Goal: Task Accomplishment & Management: Complete application form

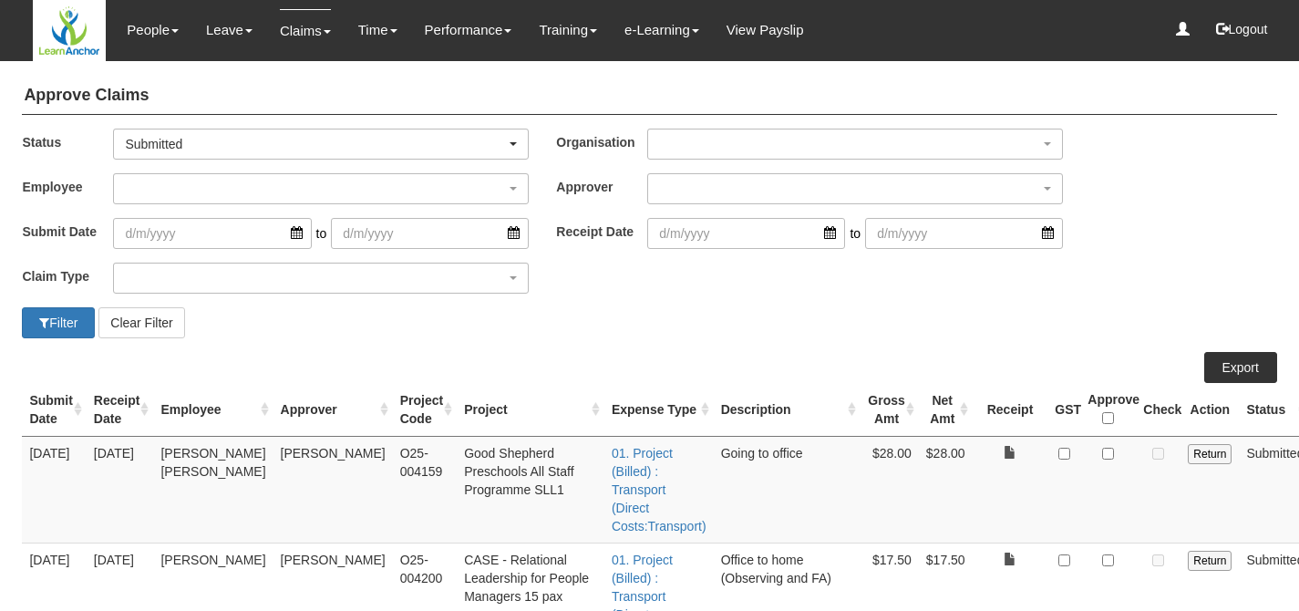
select select "50"
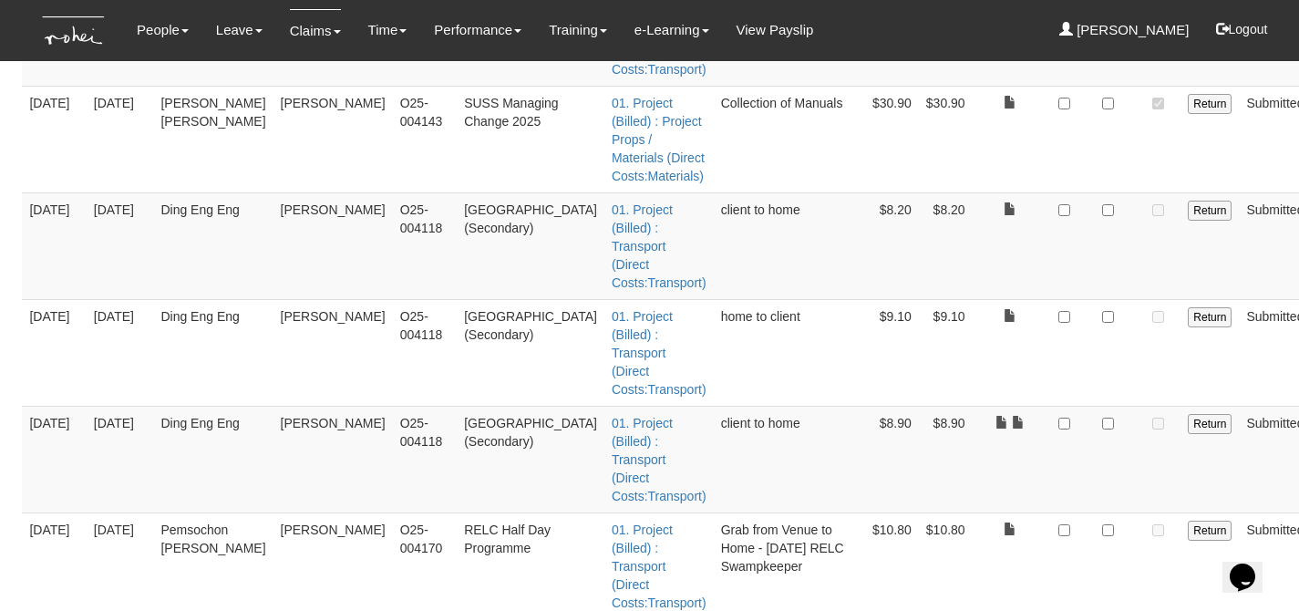
scroll to position [1094, 0]
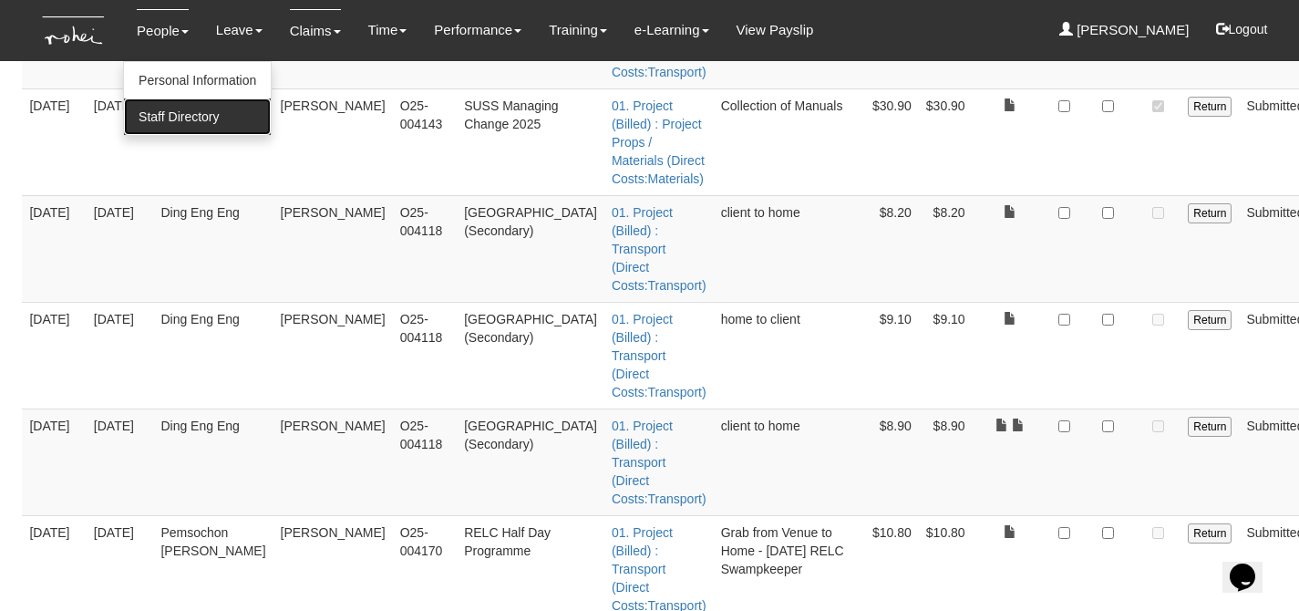
click at [156, 118] on link "Staff Directory" at bounding box center [197, 116] width 147 height 36
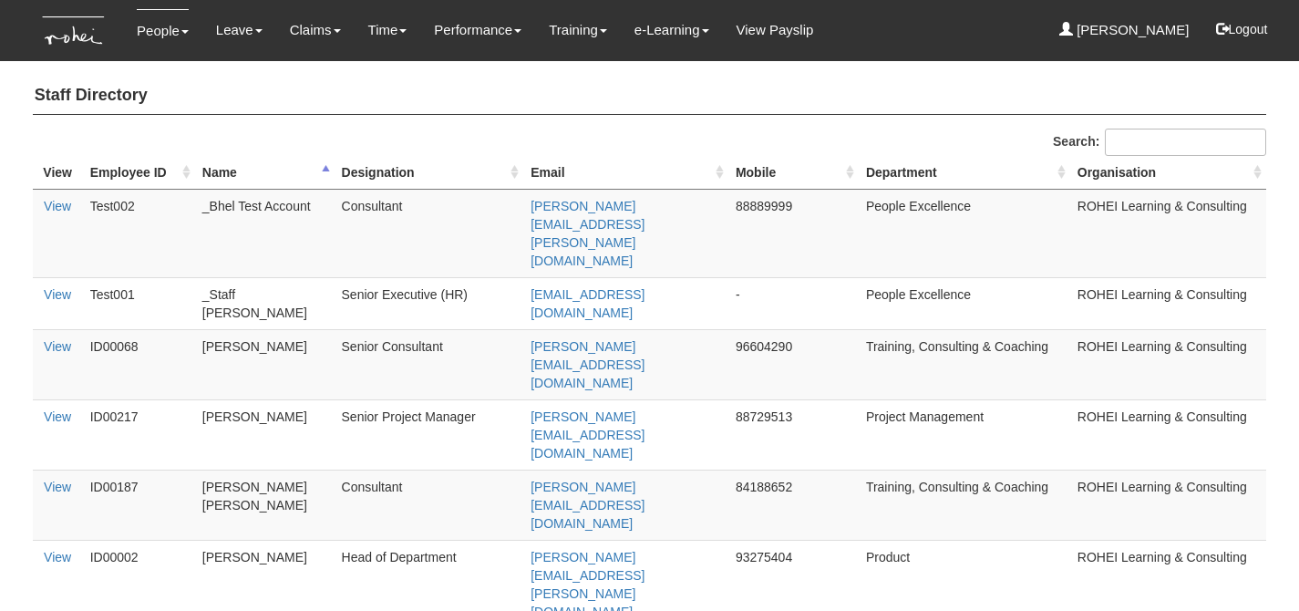
select select "50"
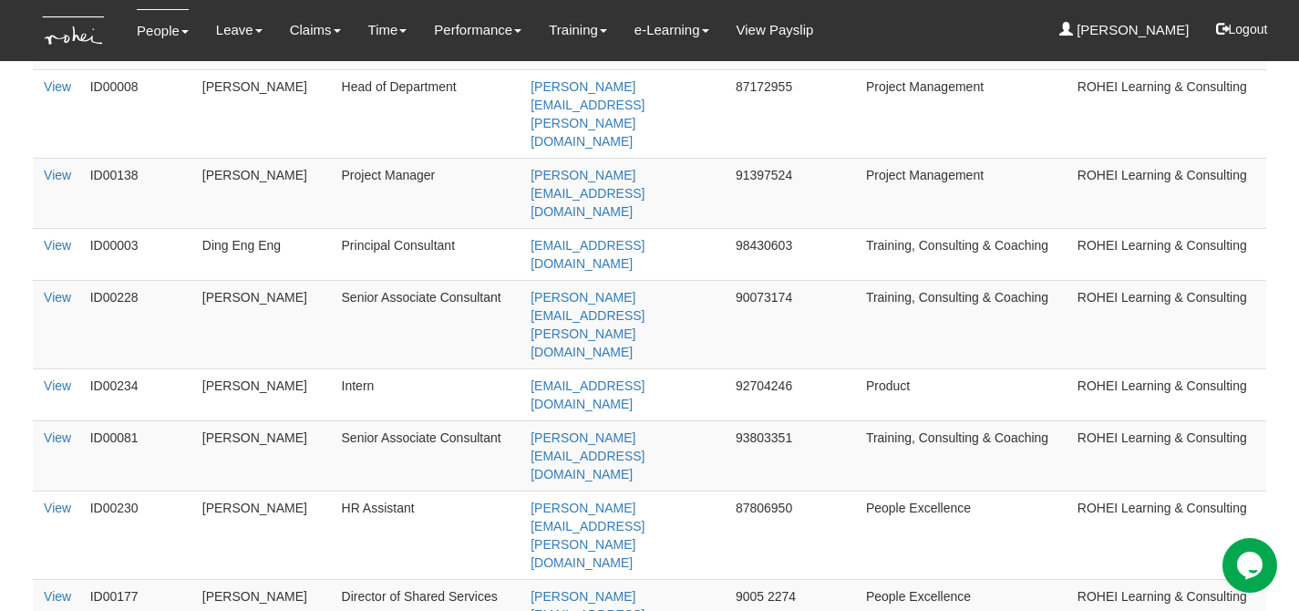
scroll to position [1337, 0]
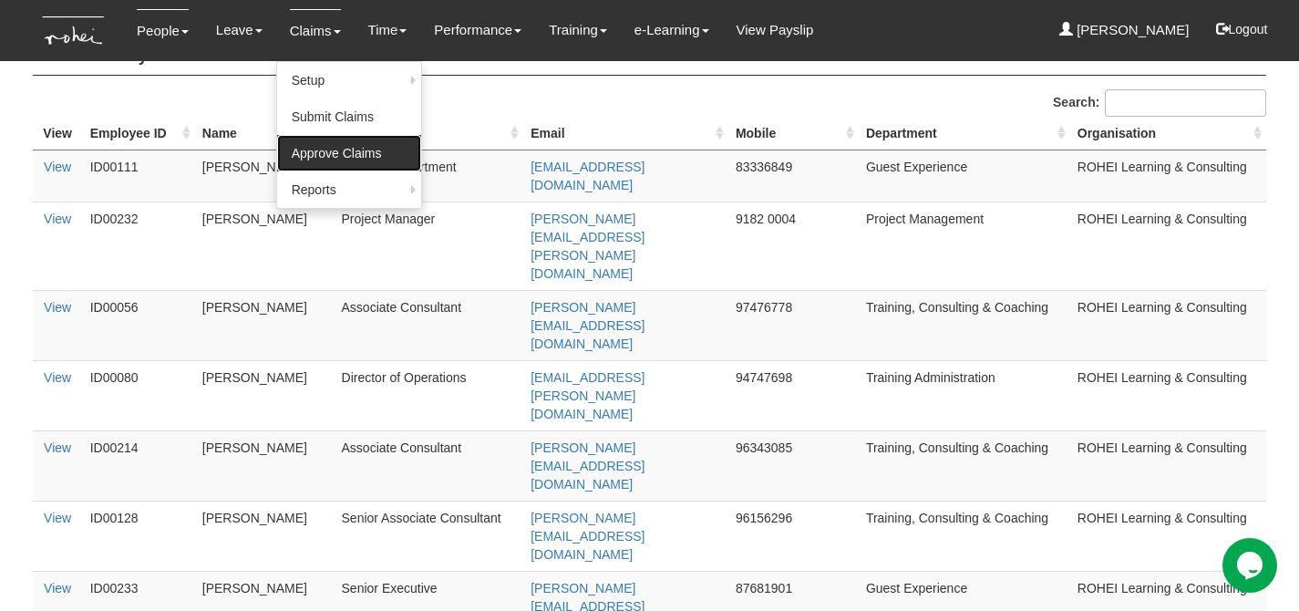
click at [301, 155] on link "Approve Claims" at bounding box center [349, 153] width 144 height 36
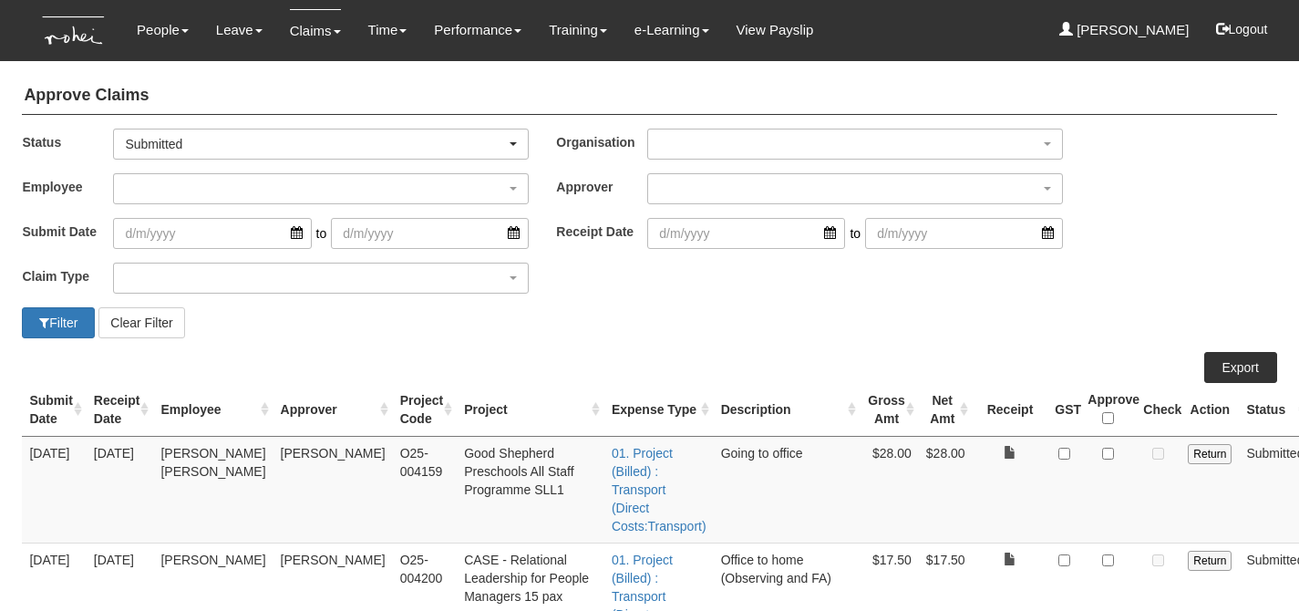
select select "50"
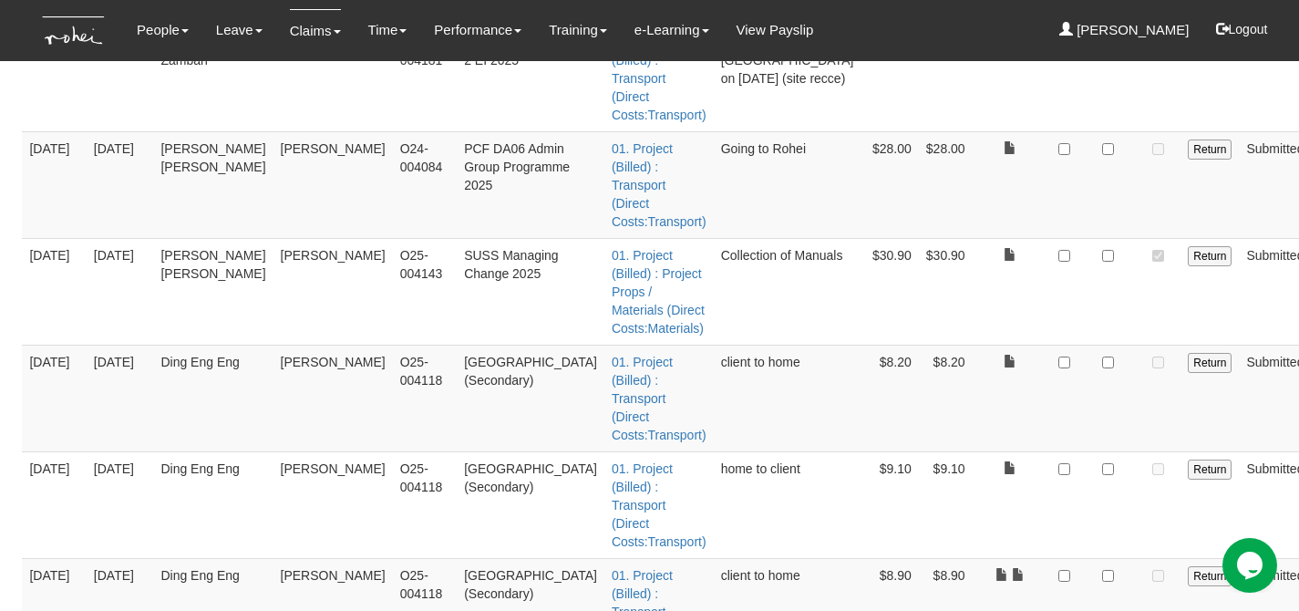
scroll to position [944, 0]
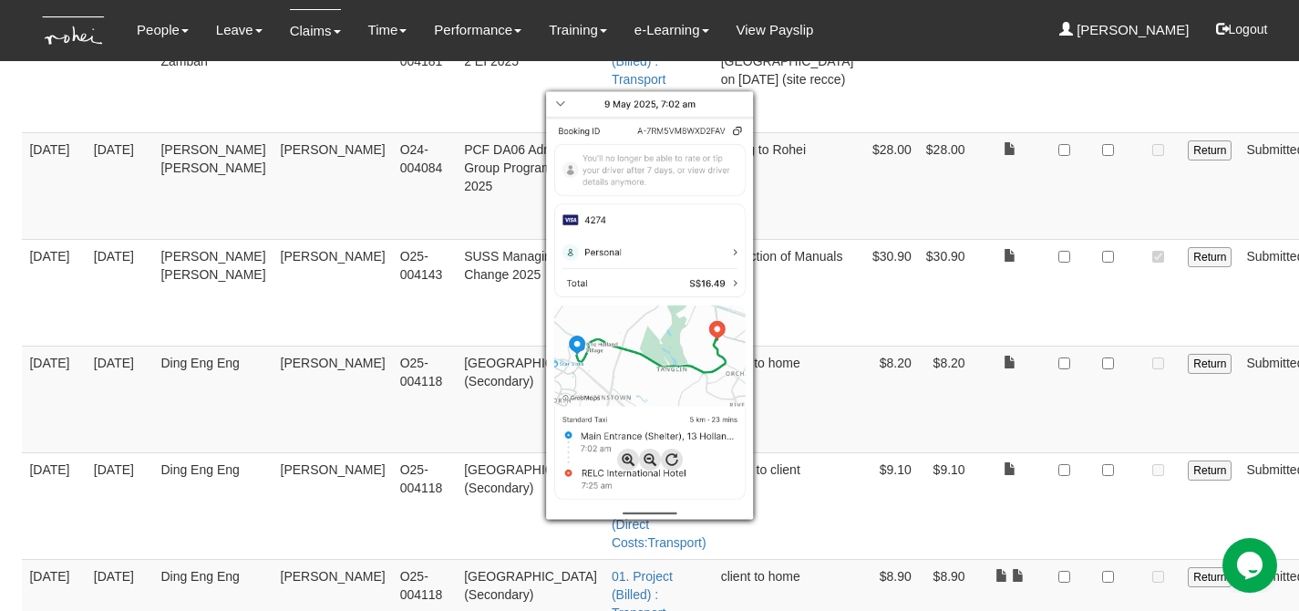
click at [1064, 450] on div at bounding box center [649, 305] width 1299 height 611
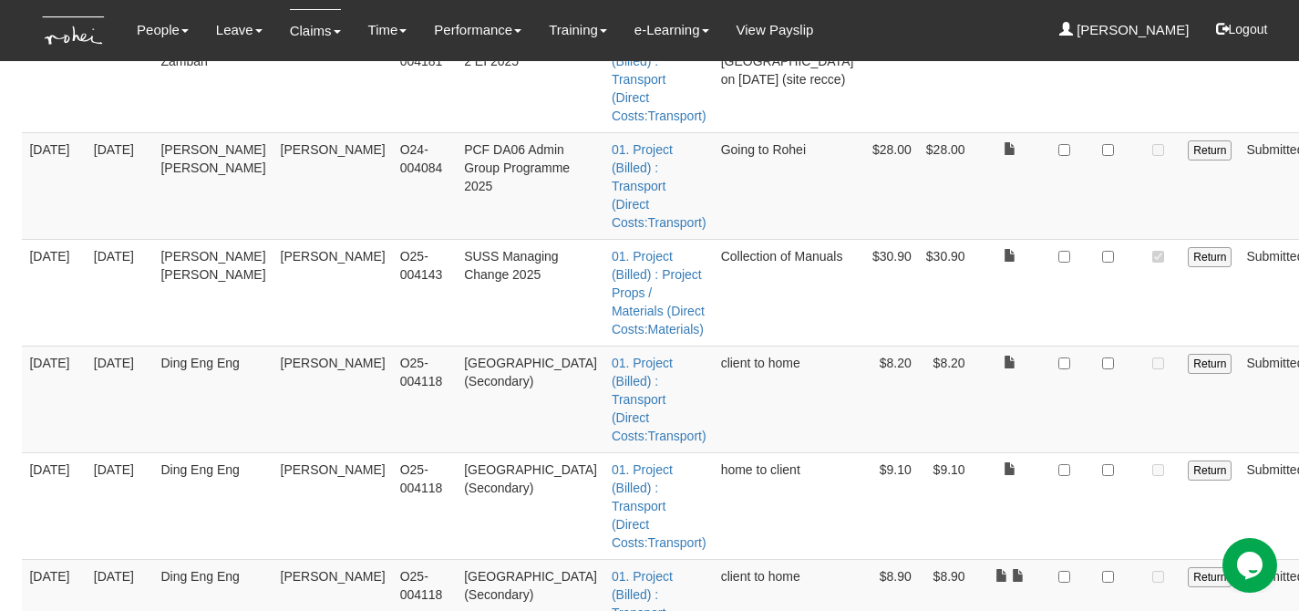
checkbox input "true"
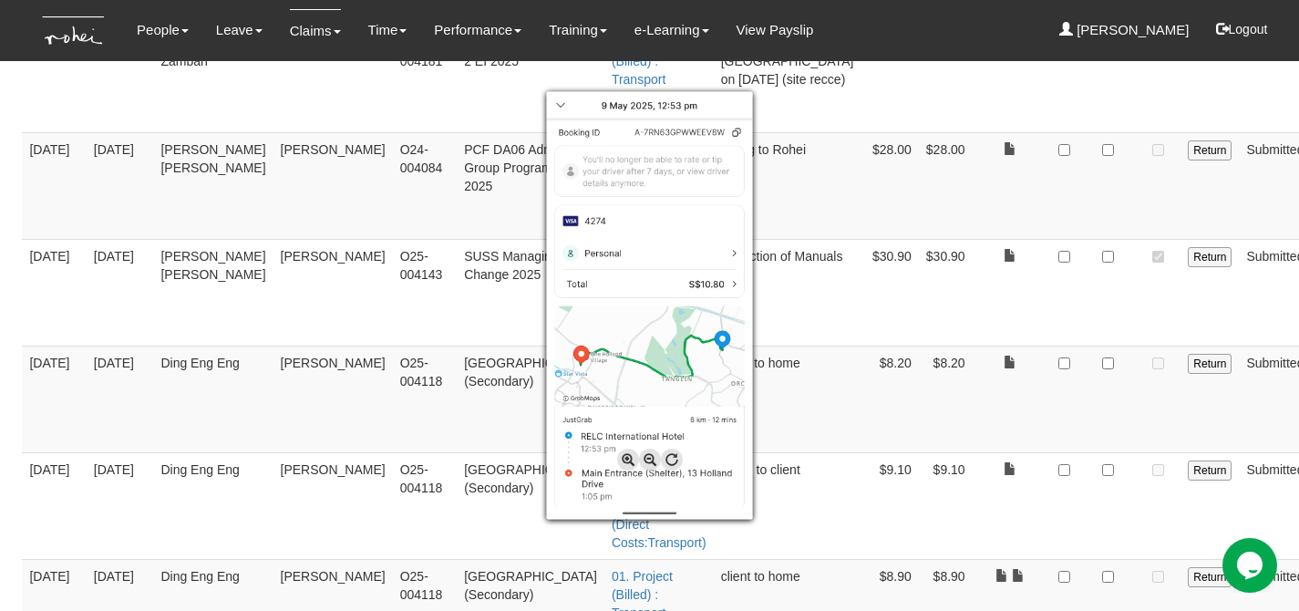
click at [1071, 328] on div at bounding box center [649, 305] width 1299 height 611
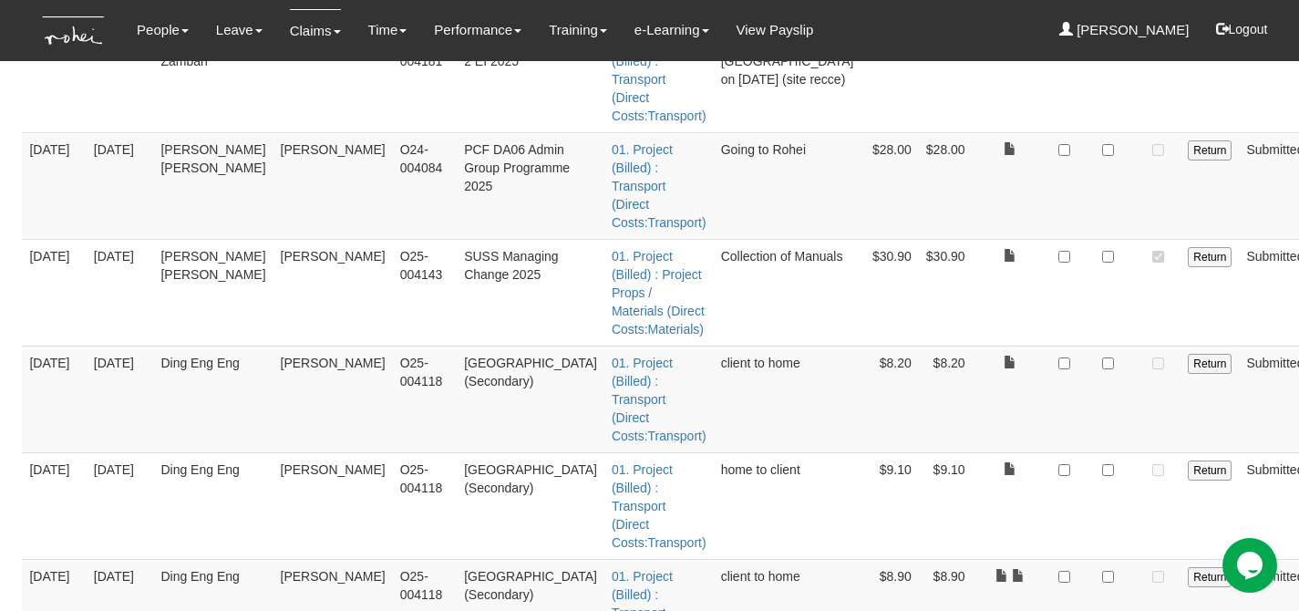
checkbox input "true"
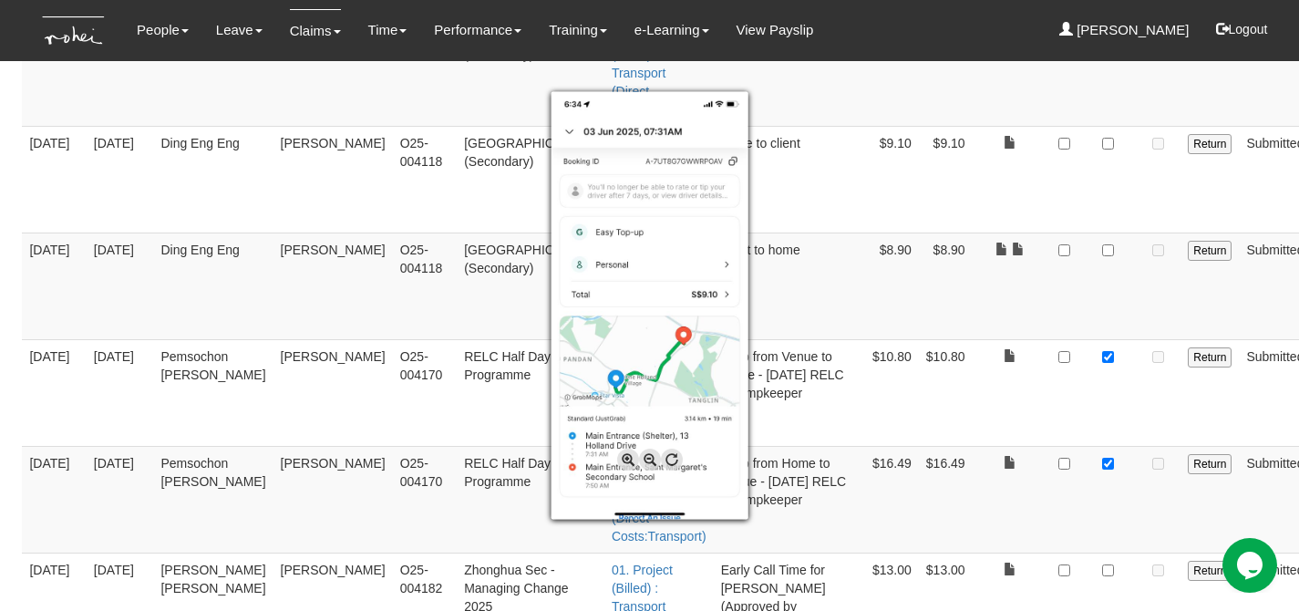
scroll to position [1291, 0]
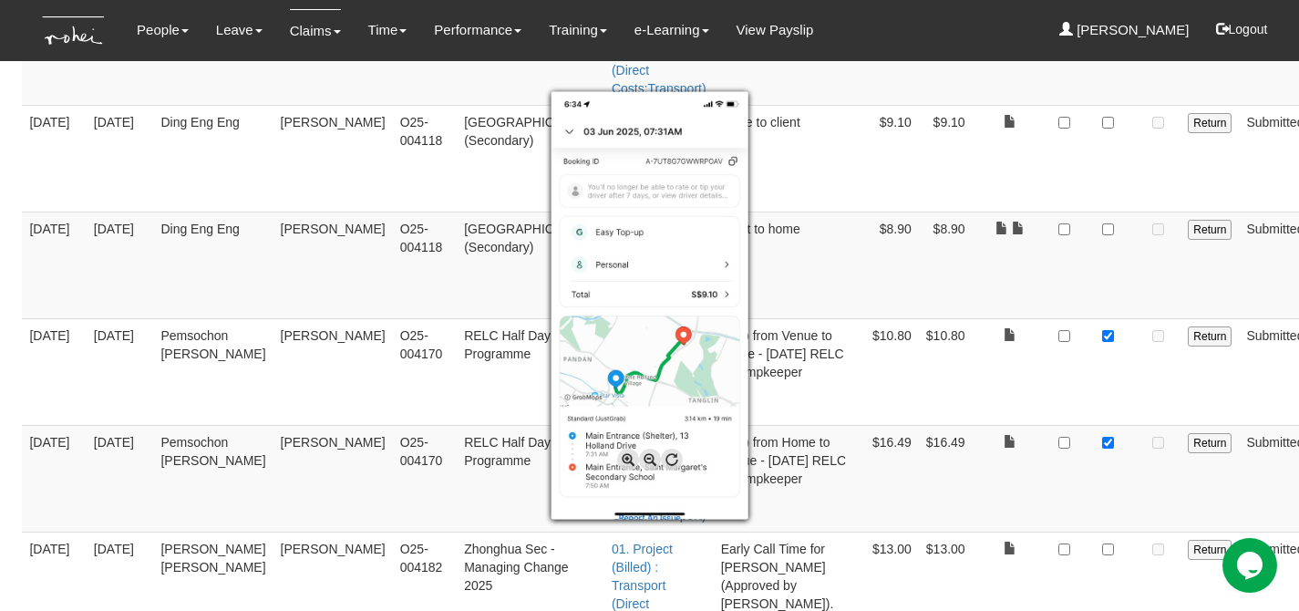
click at [921, 367] on div at bounding box center [649, 305] width 1299 height 611
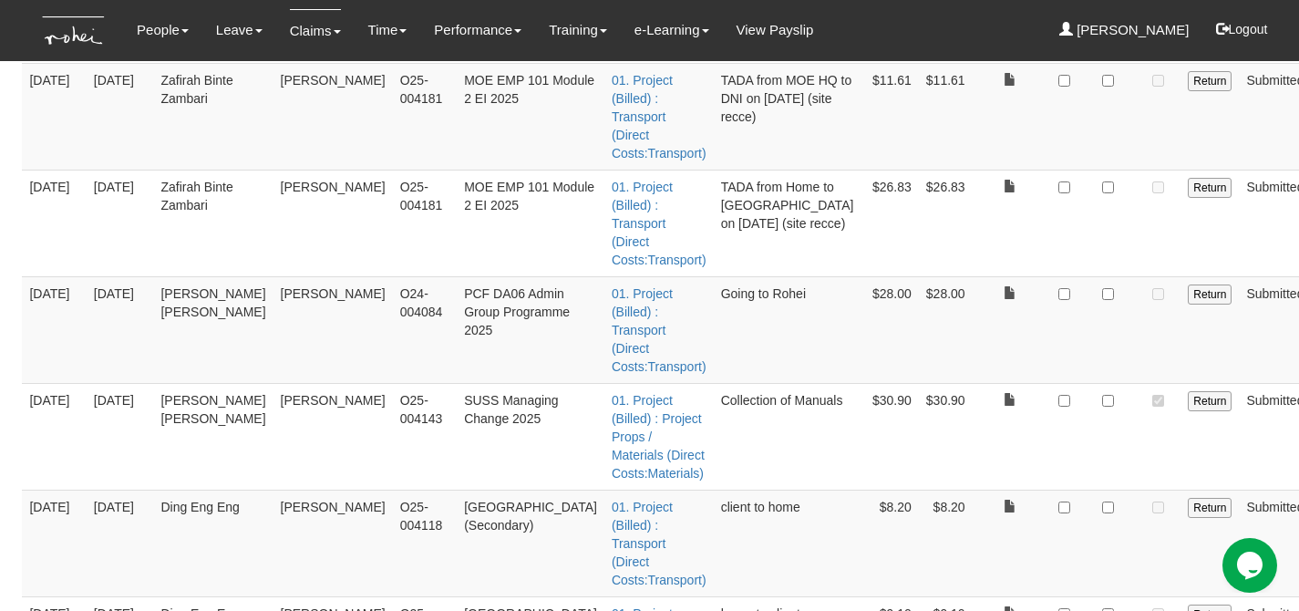
scroll to position [806, 0]
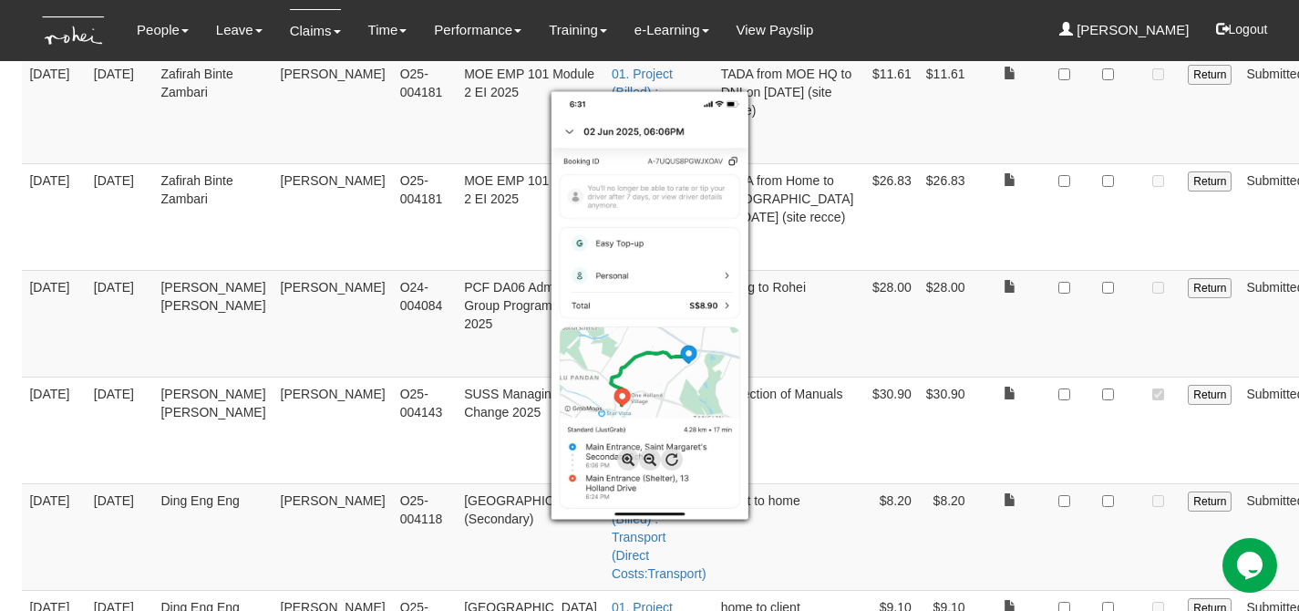
click at [998, 428] on div at bounding box center [649, 305] width 1299 height 611
click at [1074, 393] on div at bounding box center [649, 305] width 1299 height 611
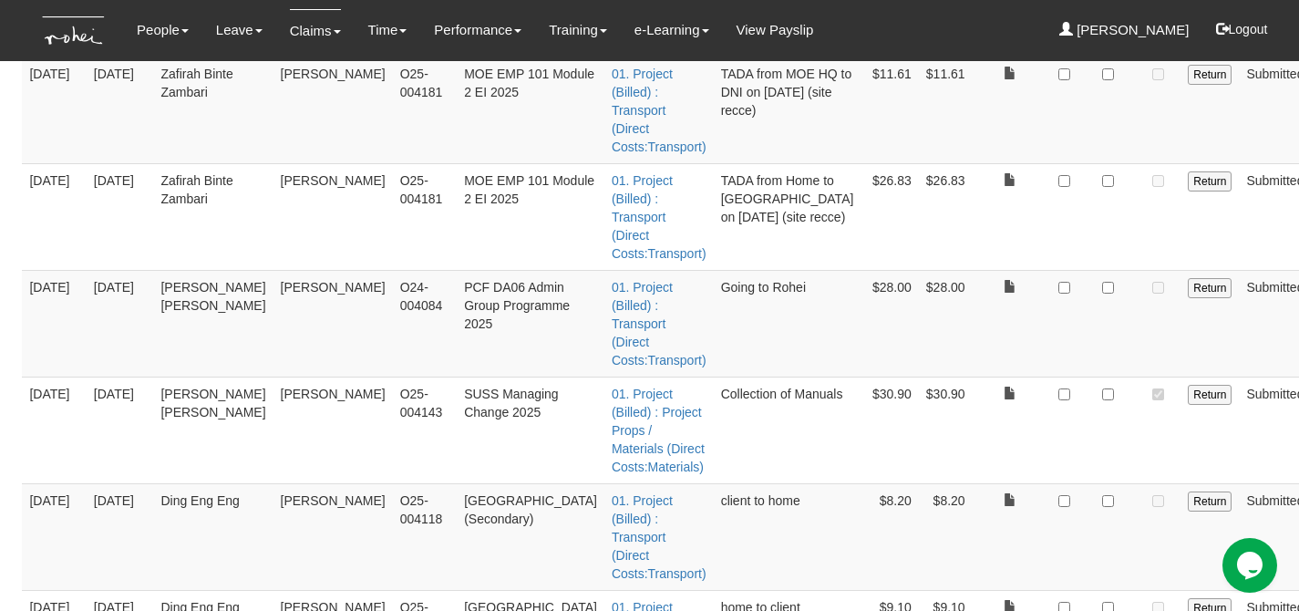
checkbox input "true"
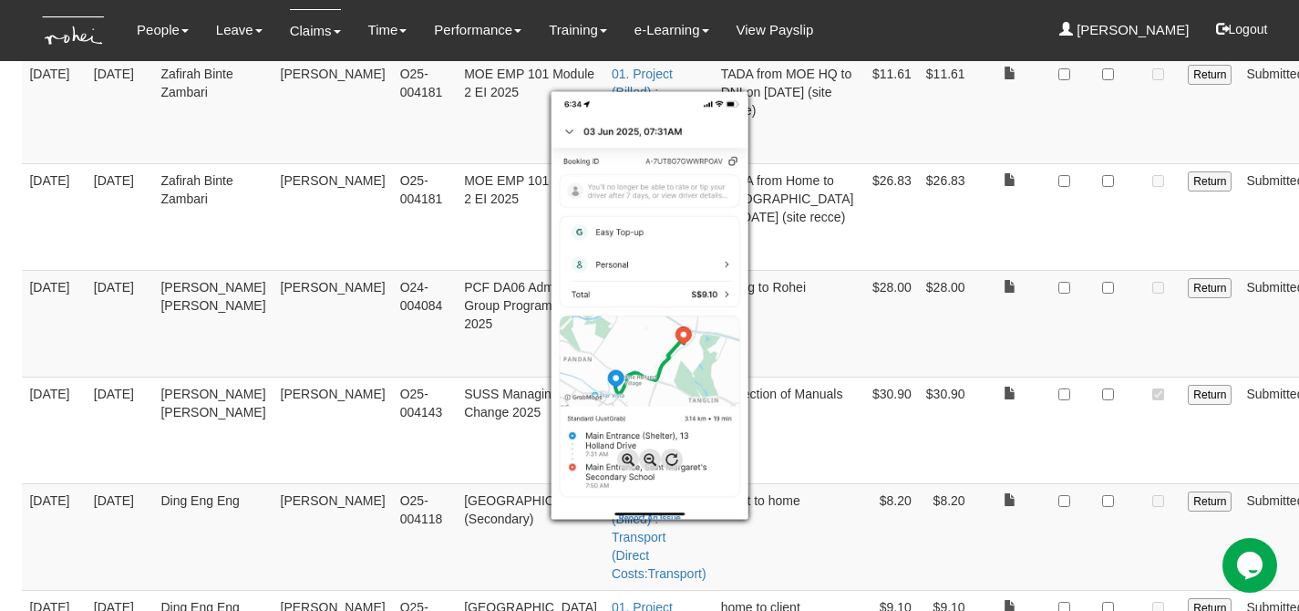
click at [1074, 327] on div at bounding box center [649, 305] width 1299 height 611
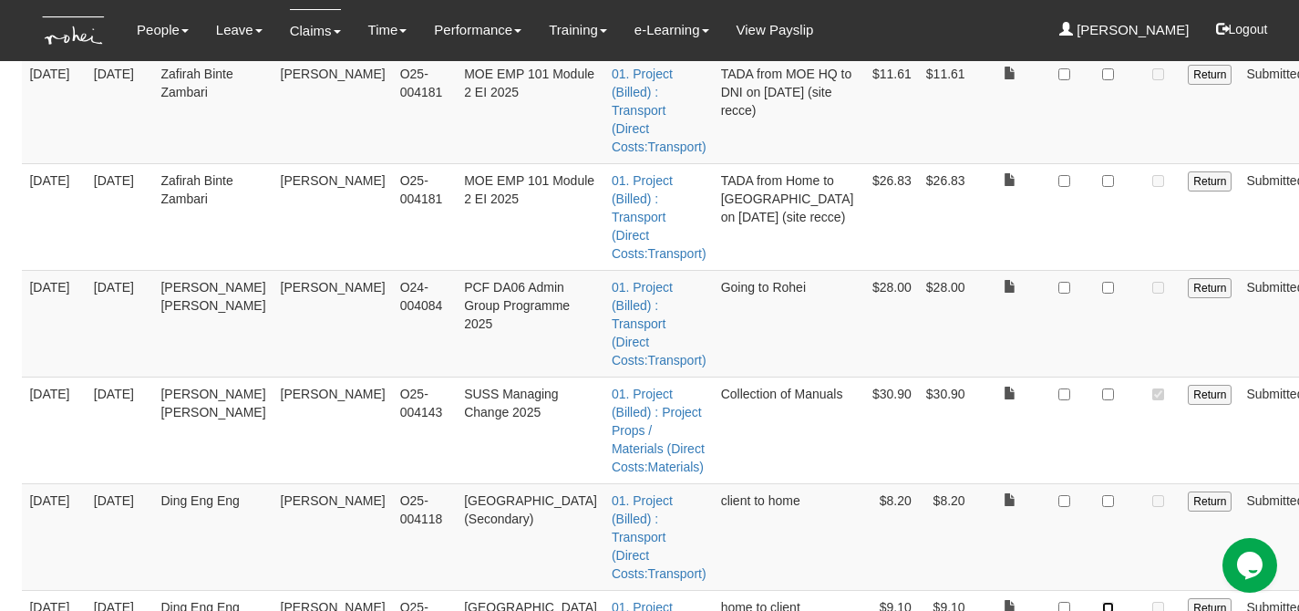
click at [1102, 602] on input "checkbox" at bounding box center [1108, 608] width 12 height 12
checkbox input "true"
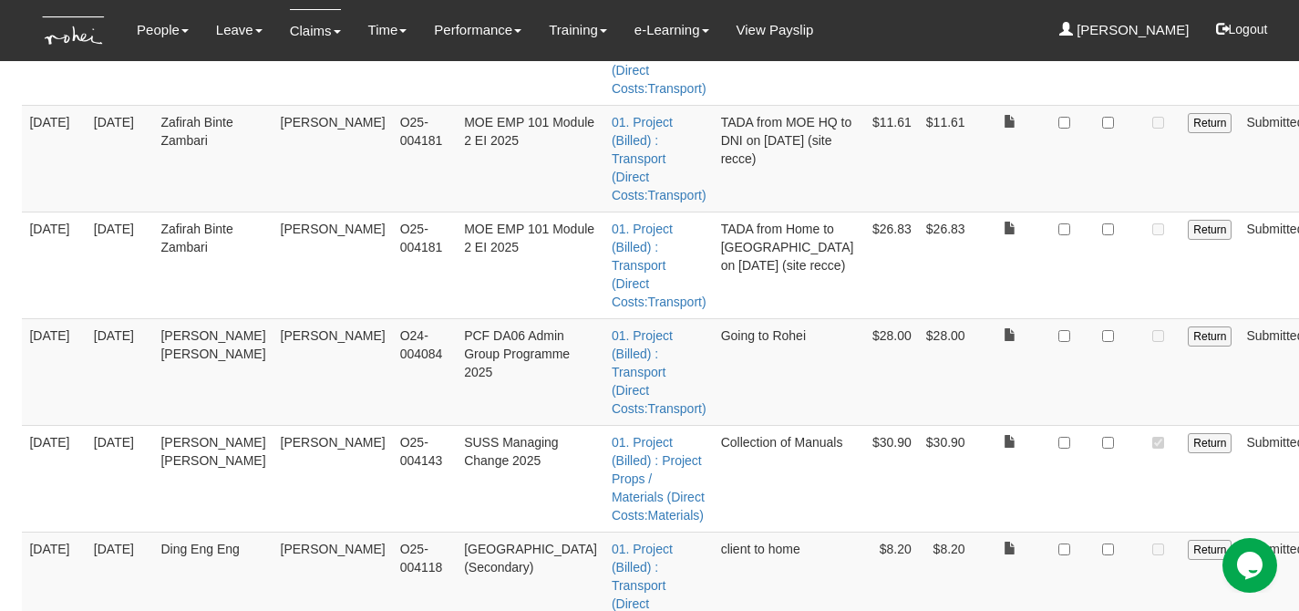
scroll to position [751, 0]
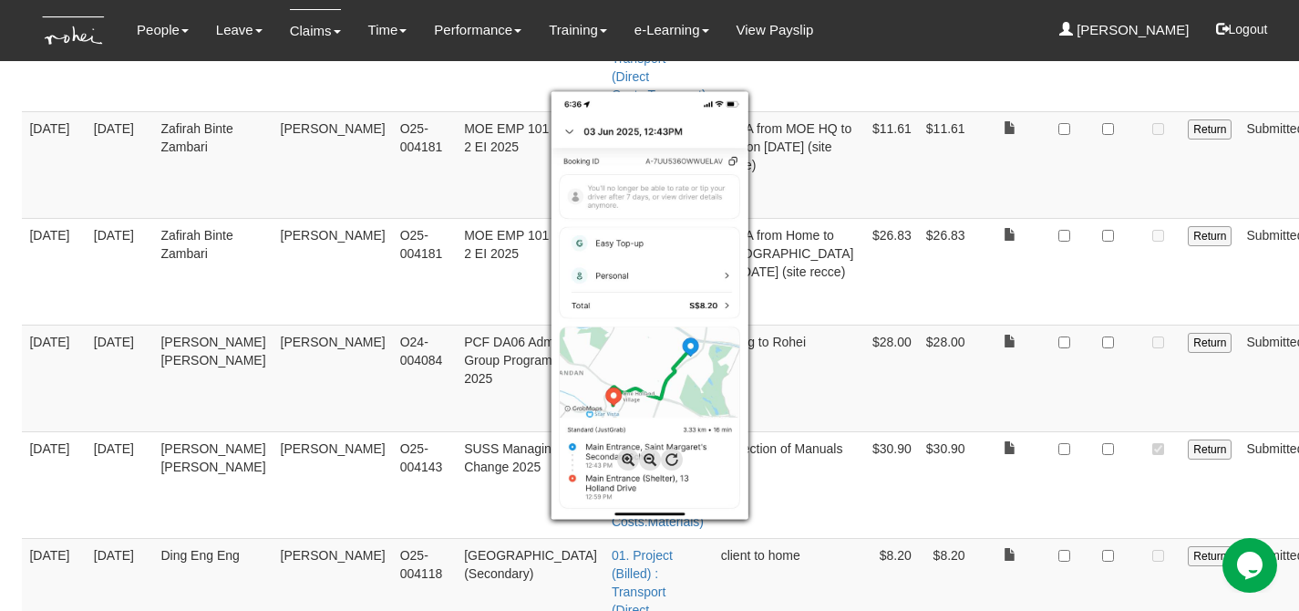
click at [953, 340] on div at bounding box center [649, 305] width 1299 height 611
click at [1072, 316] on div at bounding box center [649, 305] width 1299 height 611
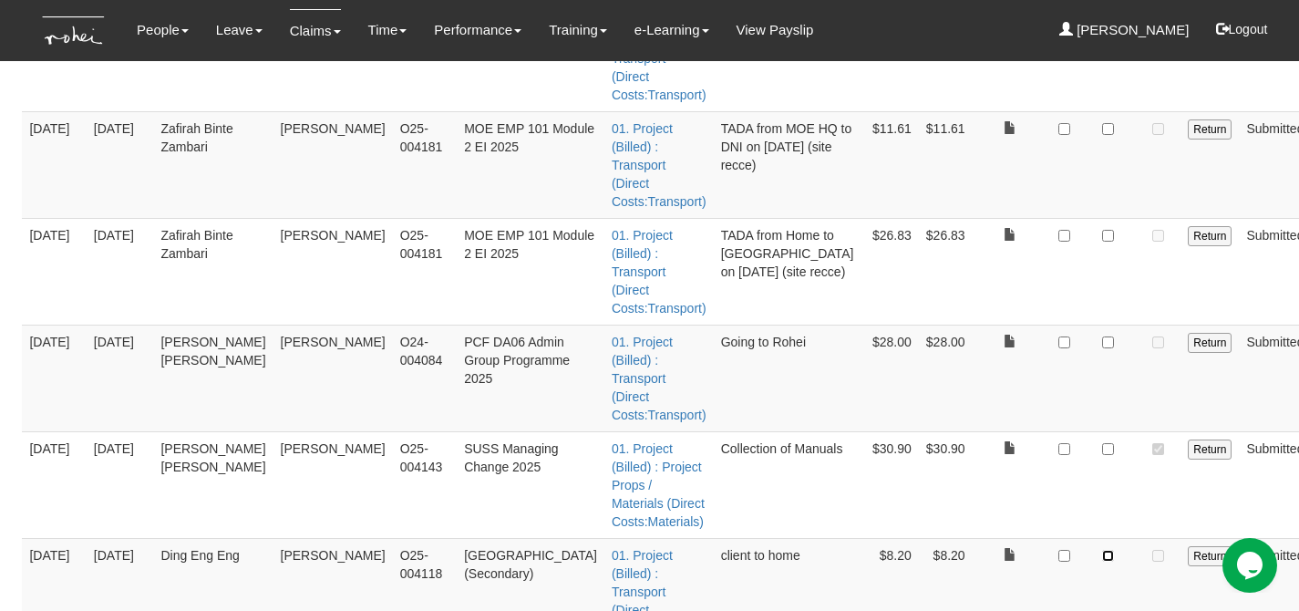
click at [1102, 550] on input "checkbox" at bounding box center [1108, 556] width 12 height 12
checkbox input "true"
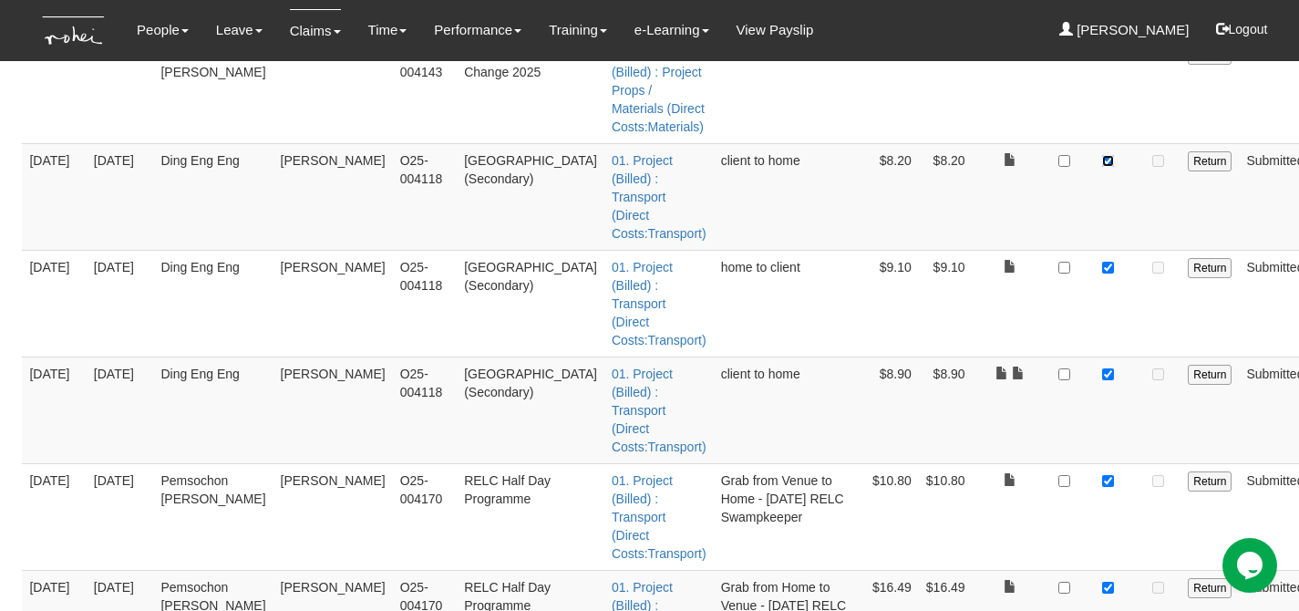
scroll to position [1291, 0]
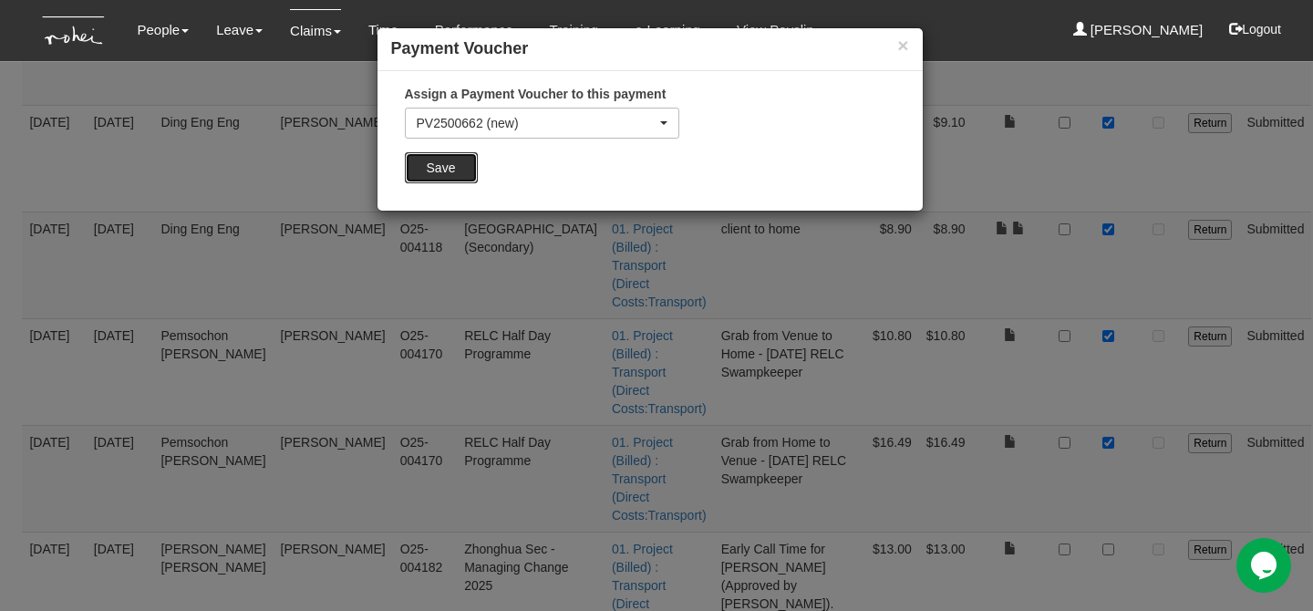
click at [474, 168] on input "Save" at bounding box center [441, 167] width 73 height 31
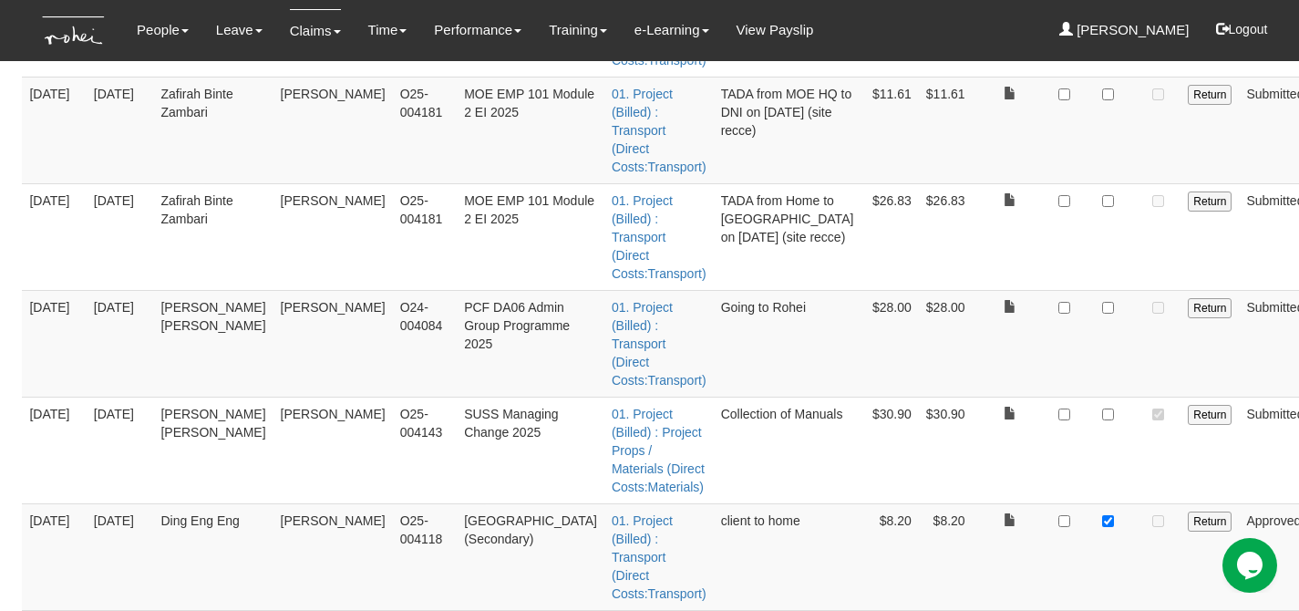
scroll to position [780, 0]
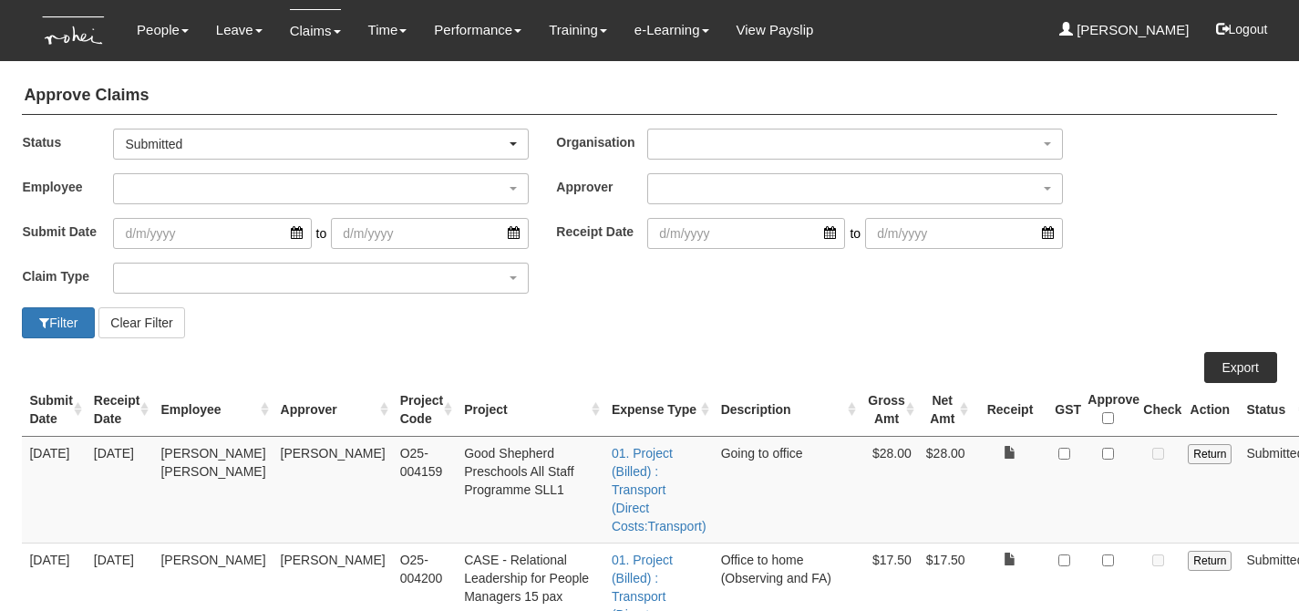
select select "50"
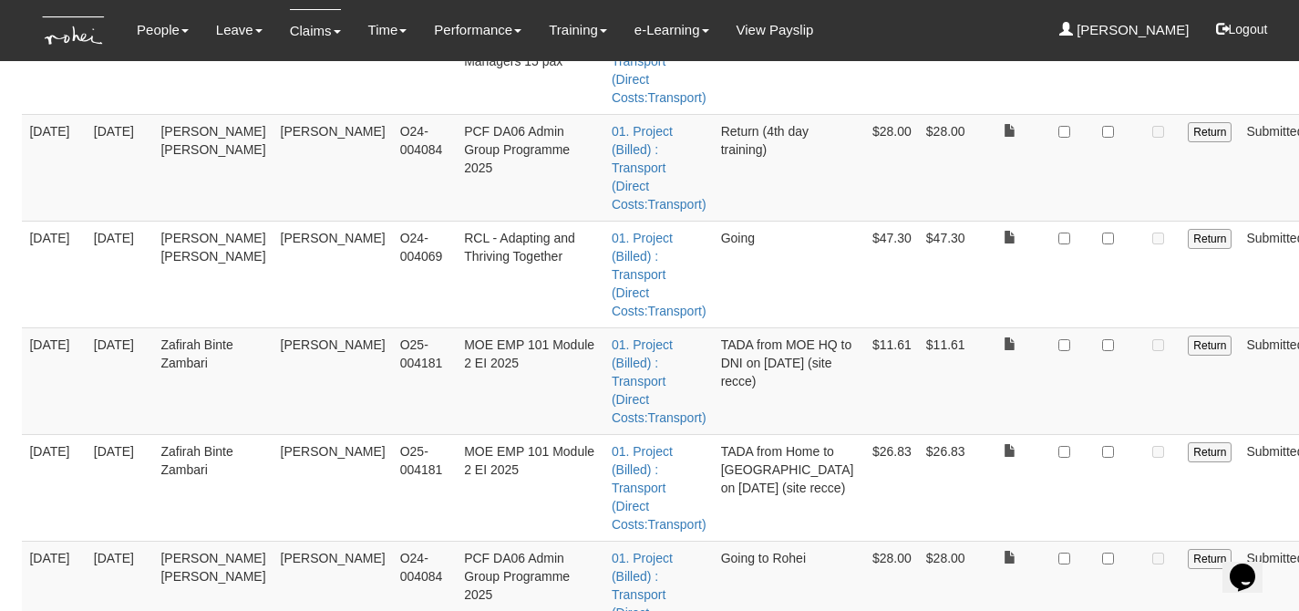
scroll to position [534, 0]
checkbox input "true"
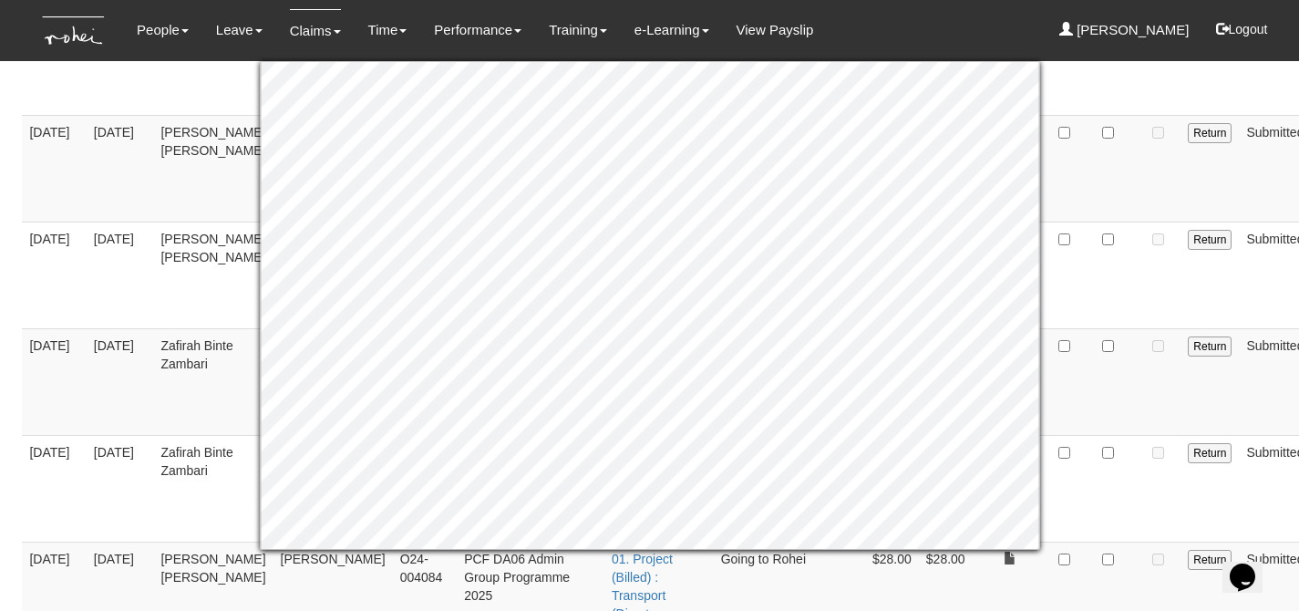
scroll to position [680, 0]
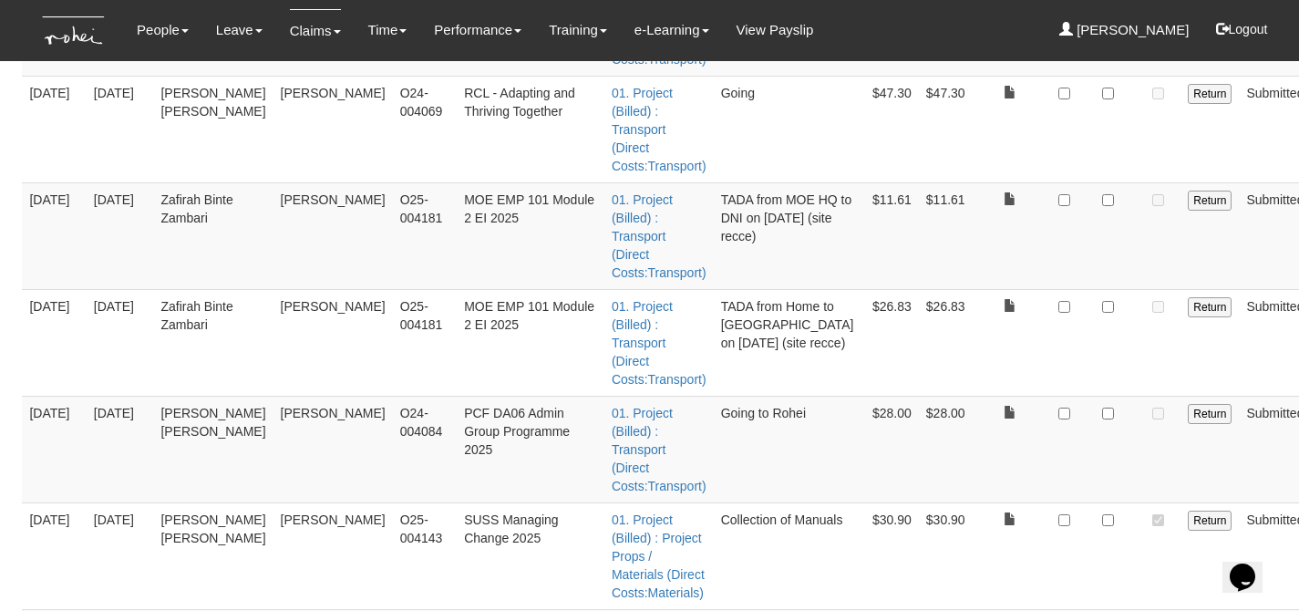
click at [1136, 502] on td at bounding box center [1158, 555] width 45 height 107
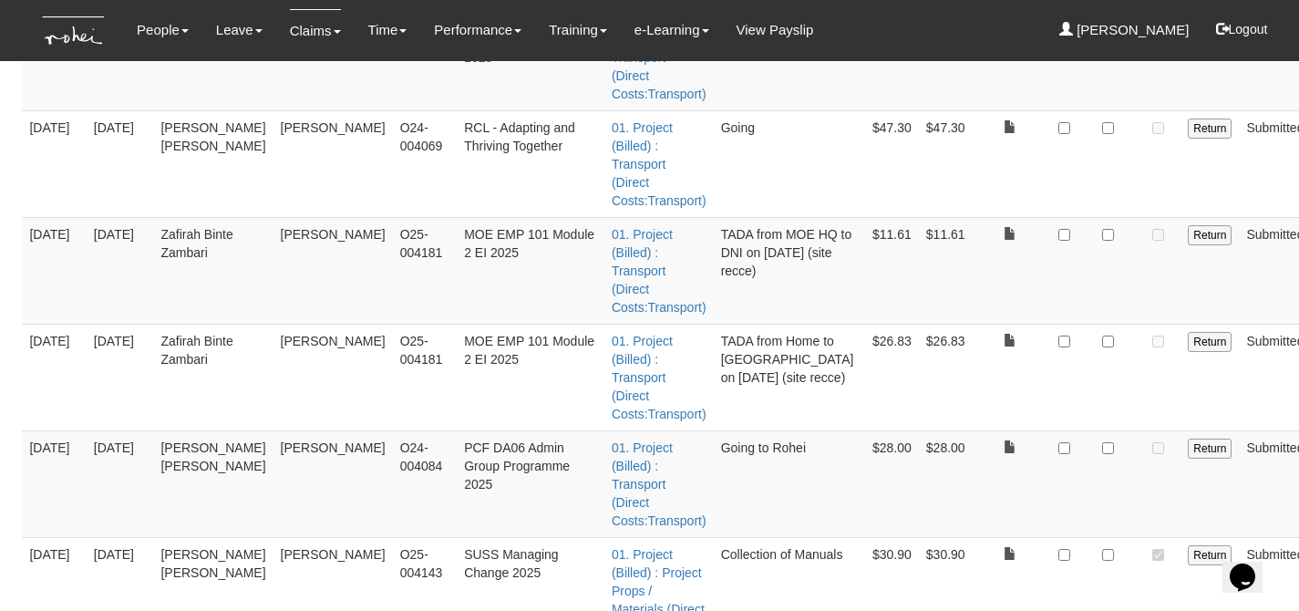
scroll to position [645, 0]
click at [1102, 550] on input "checkbox" at bounding box center [1108, 556] width 12 height 12
checkbox input "true"
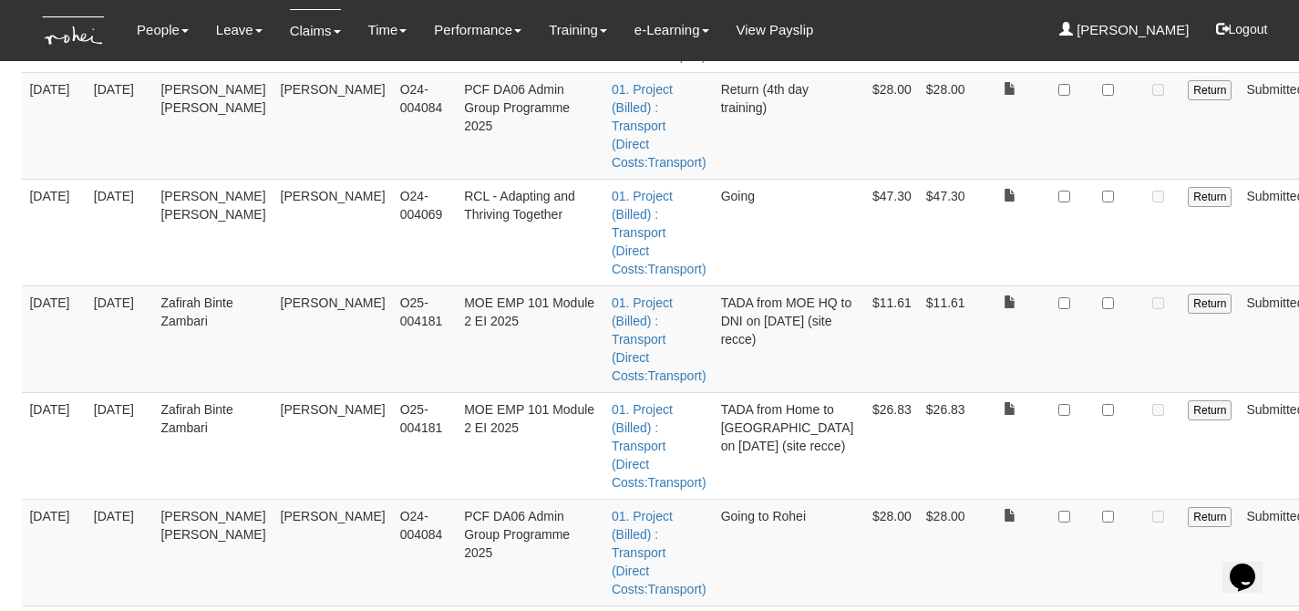
scroll to position [574, 0]
click at [1102, 513] on input "checkbox" at bounding box center [1108, 519] width 12 height 12
checkbox input "true"
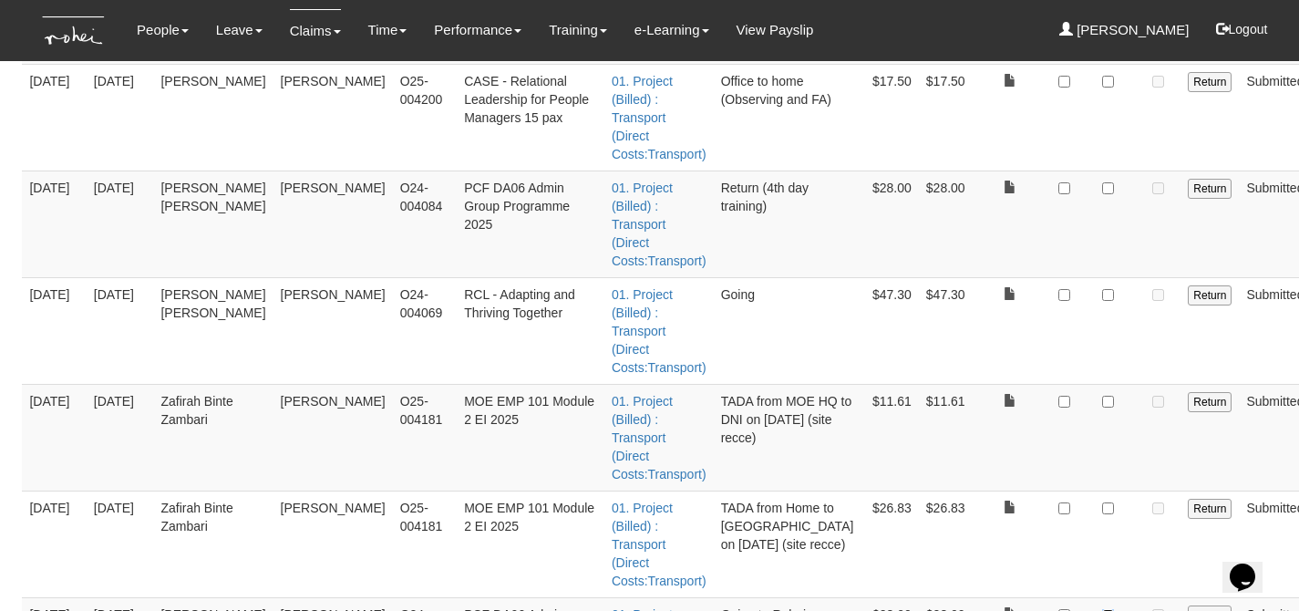
scroll to position [478, 0]
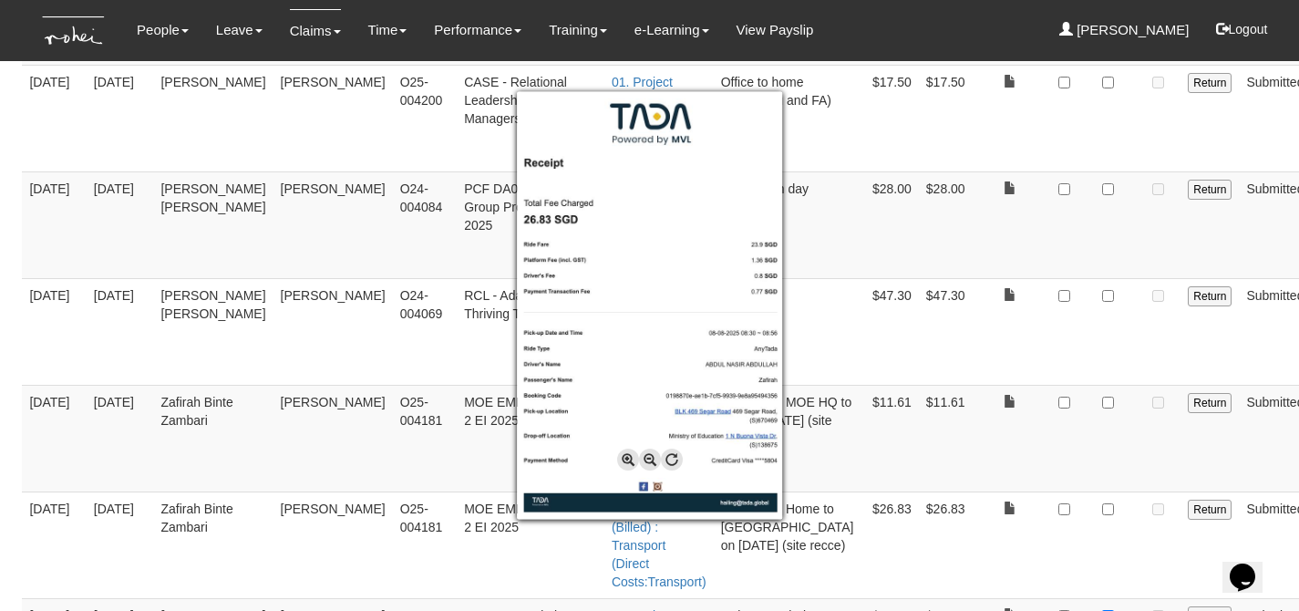
click at [1079, 341] on div at bounding box center [649, 305] width 1299 height 611
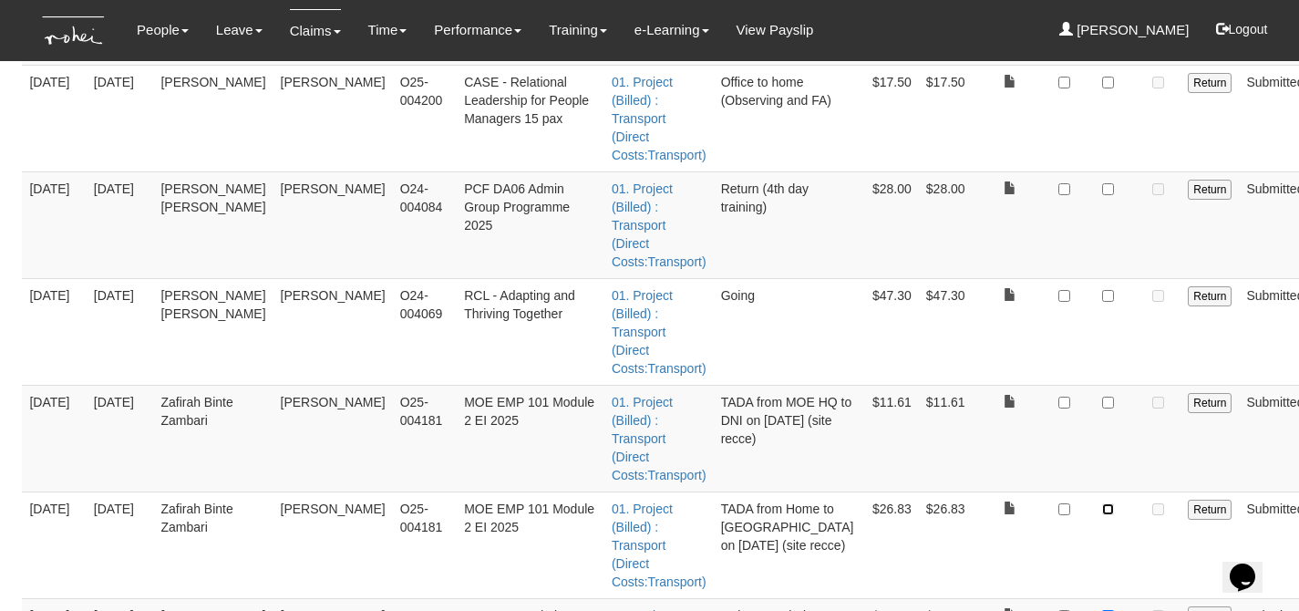
click at [1102, 503] on input "checkbox" at bounding box center [1108, 509] width 12 height 12
checkbox input "true"
click at [1102, 397] on input "checkbox" at bounding box center [1108, 403] width 12 height 12
checkbox input "true"
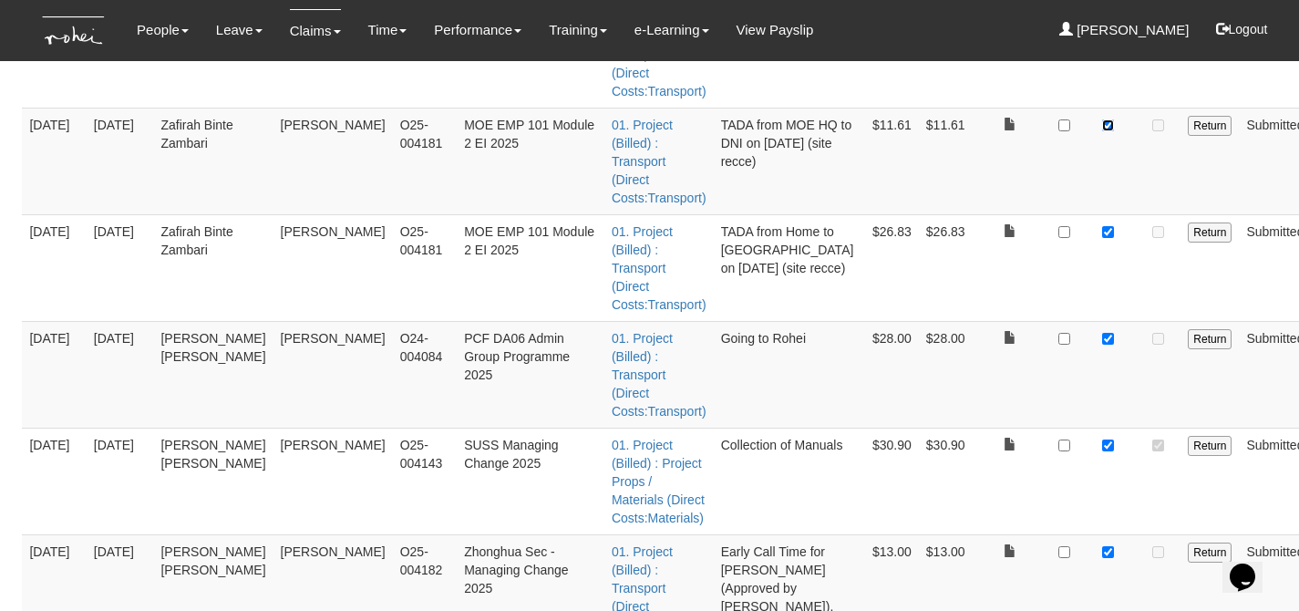
scroll to position [906, 0]
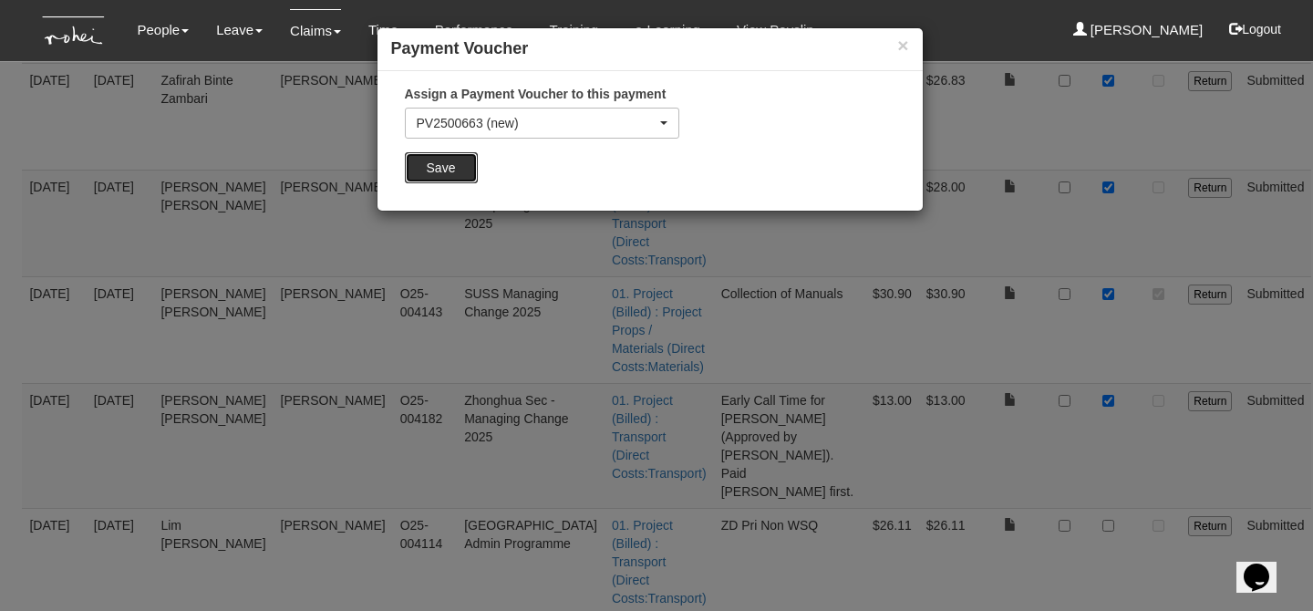
click at [442, 174] on input "Save" at bounding box center [441, 167] width 73 height 31
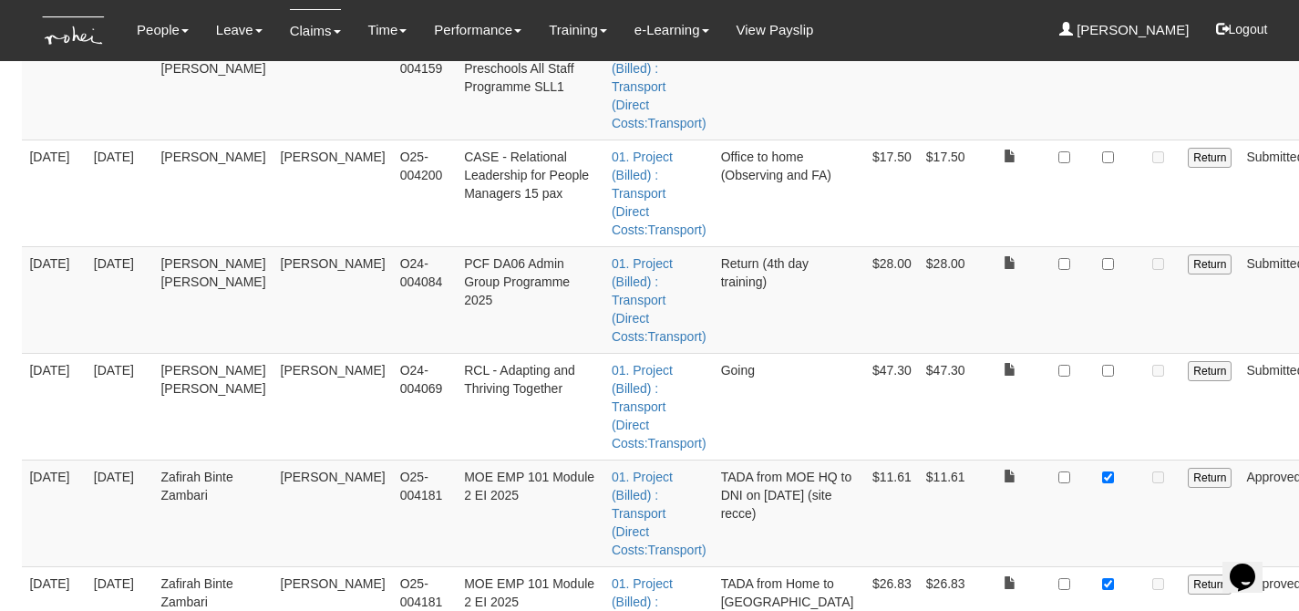
scroll to position [379, 0]
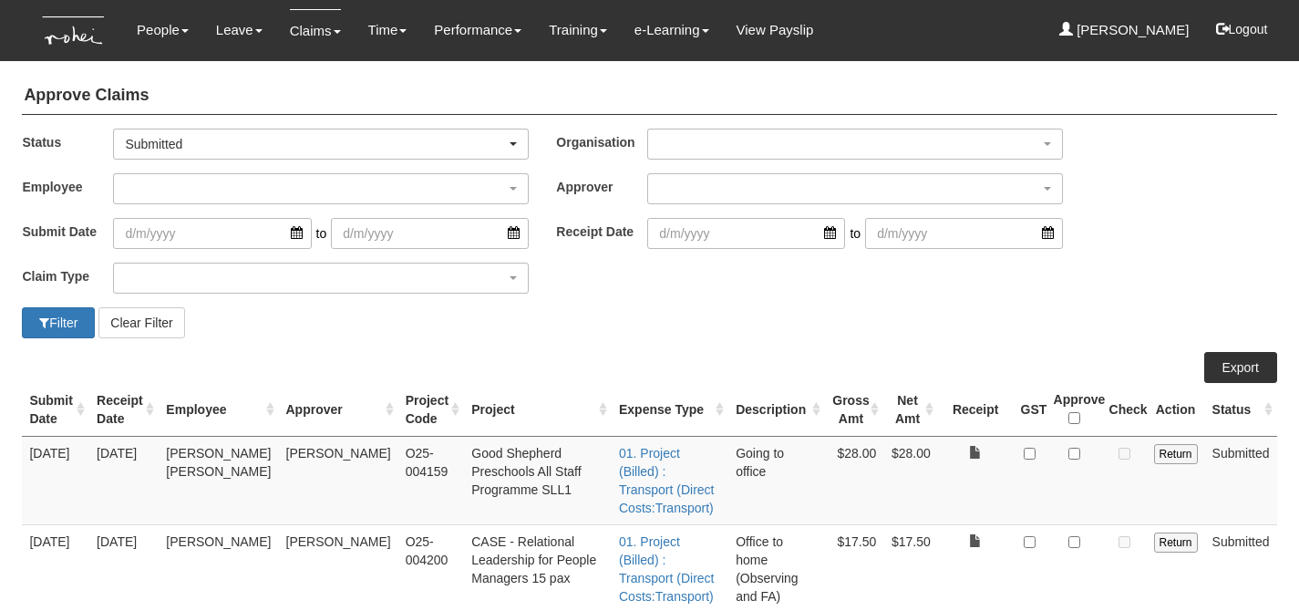
select select "50"
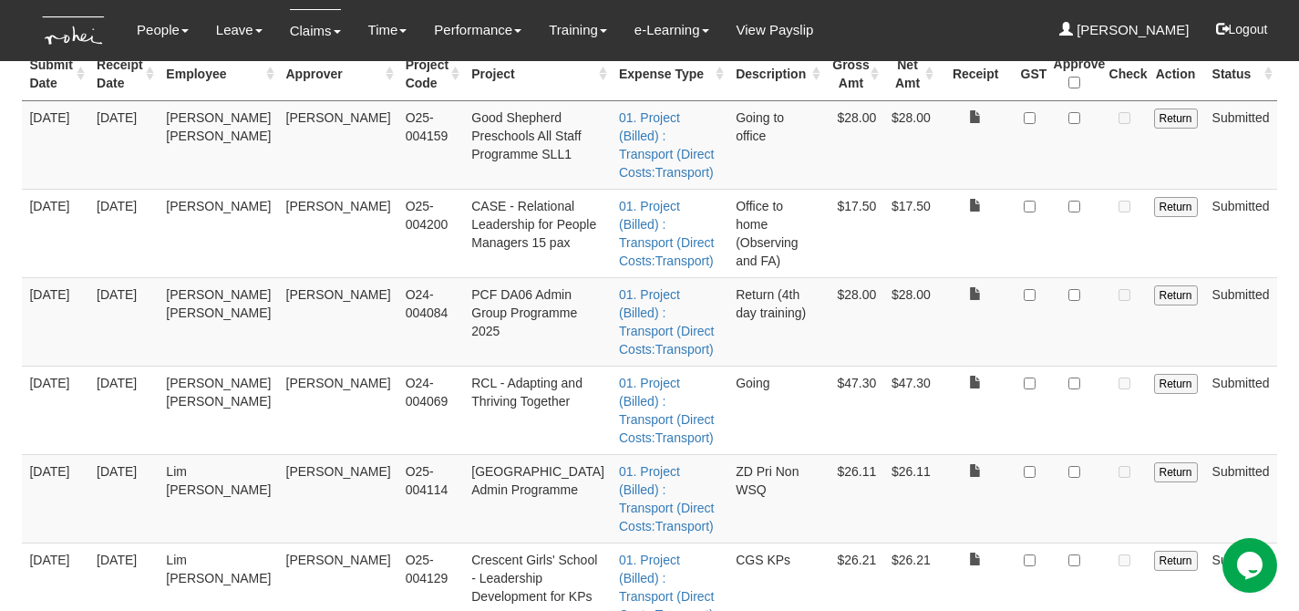
scroll to position [332, 0]
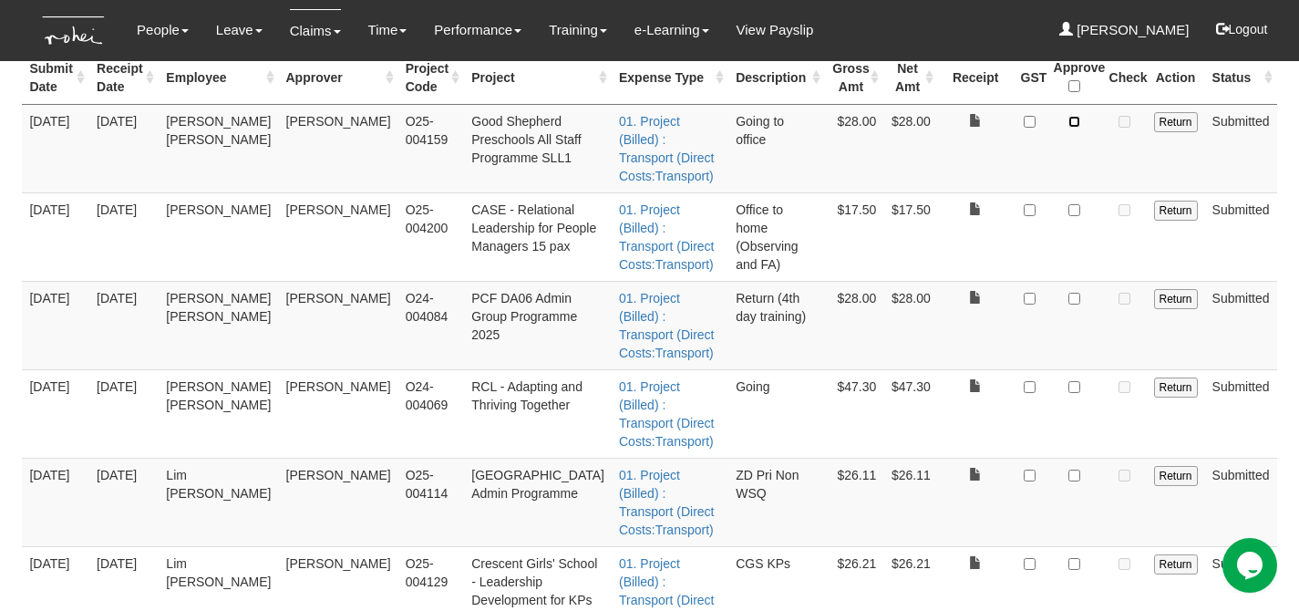
click at [1075, 122] on input "checkbox" at bounding box center [1075, 122] width 12 height 12
checkbox input "true"
click at [1075, 293] on input "checkbox" at bounding box center [1075, 299] width 12 height 12
checkbox input "true"
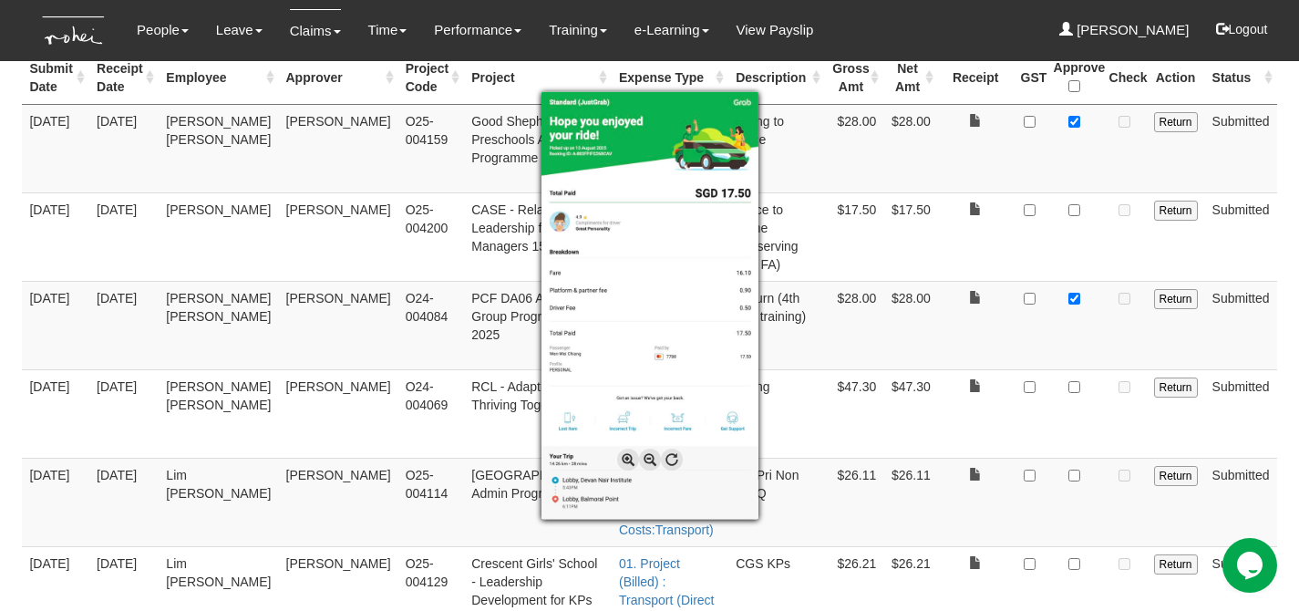
click at [996, 223] on div at bounding box center [649, 305] width 1299 height 611
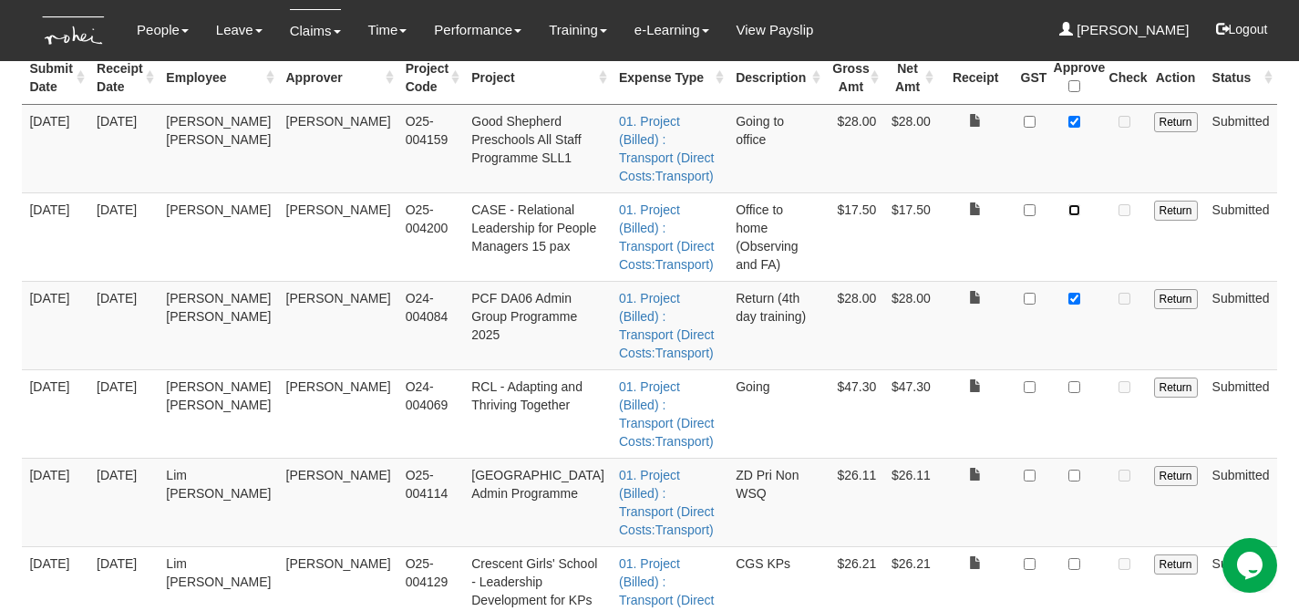
click at [1077, 204] on input "checkbox" at bounding box center [1075, 210] width 12 height 12
checkbox input "true"
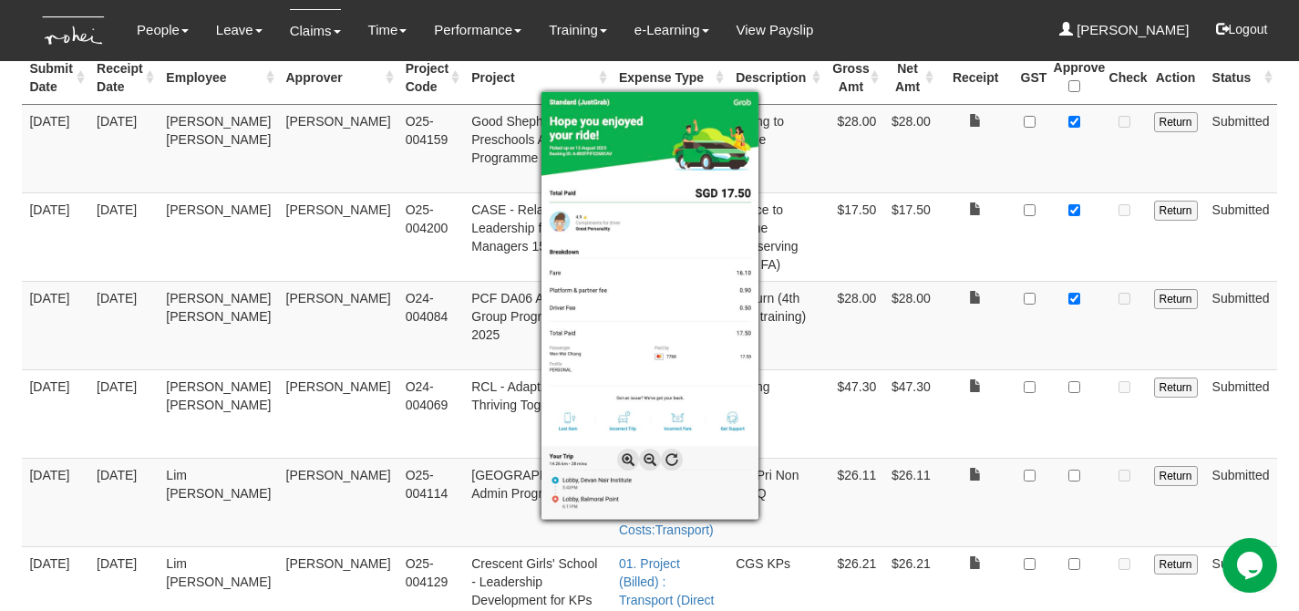
click at [997, 214] on div at bounding box center [649, 305] width 1299 height 611
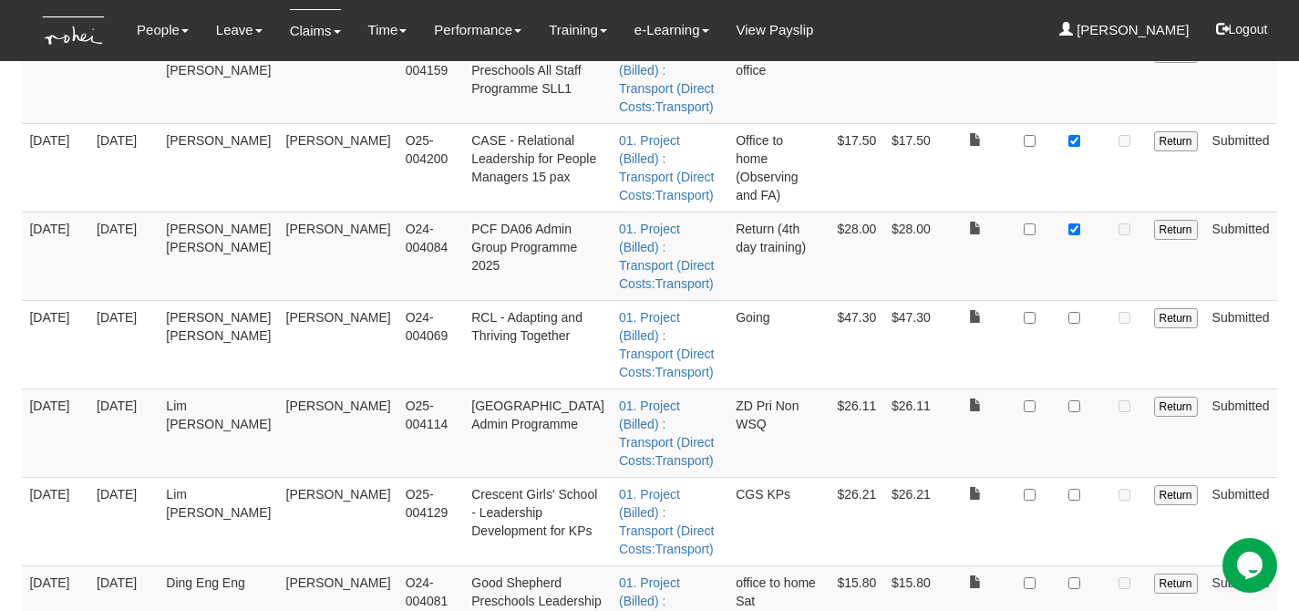
scroll to position [401, 0]
click at [1099, 300] on td at bounding box center [1075, 344] width 56 height 88
click at [1076, 312] on input "checkbox" at bounding box center [1075, 318] width 12 height 12
checkbox input "true"
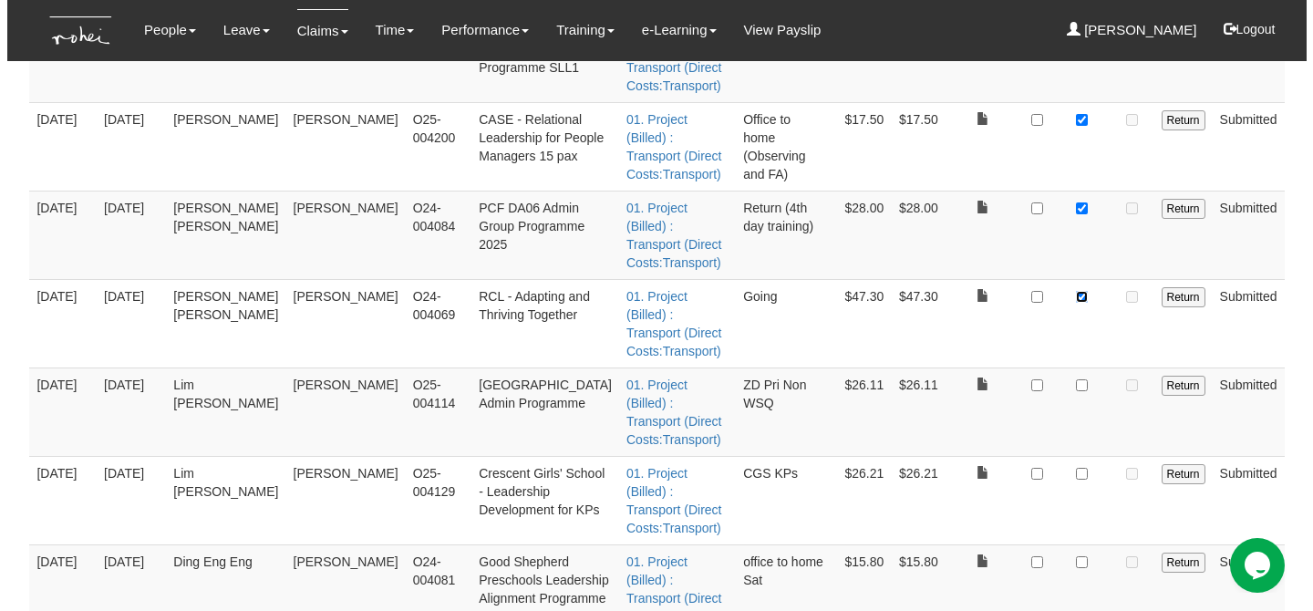
scroll to position [445, 0]
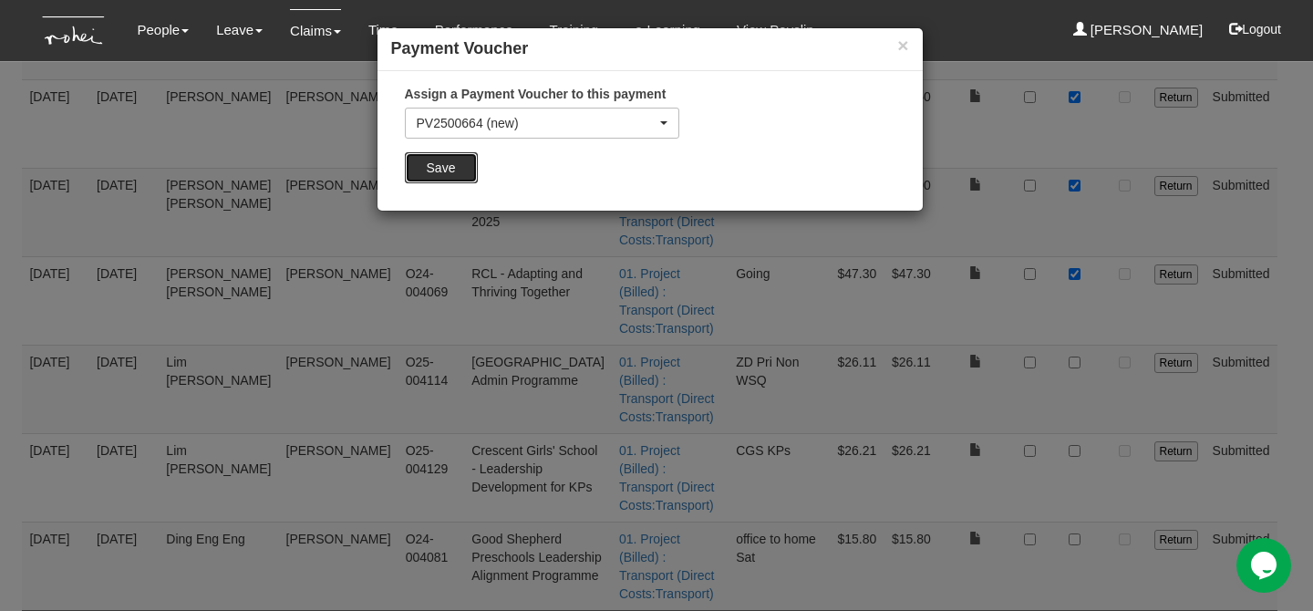
click at [458, 180] on input "Save" at bounding box center [441, 167] width 73 height 31
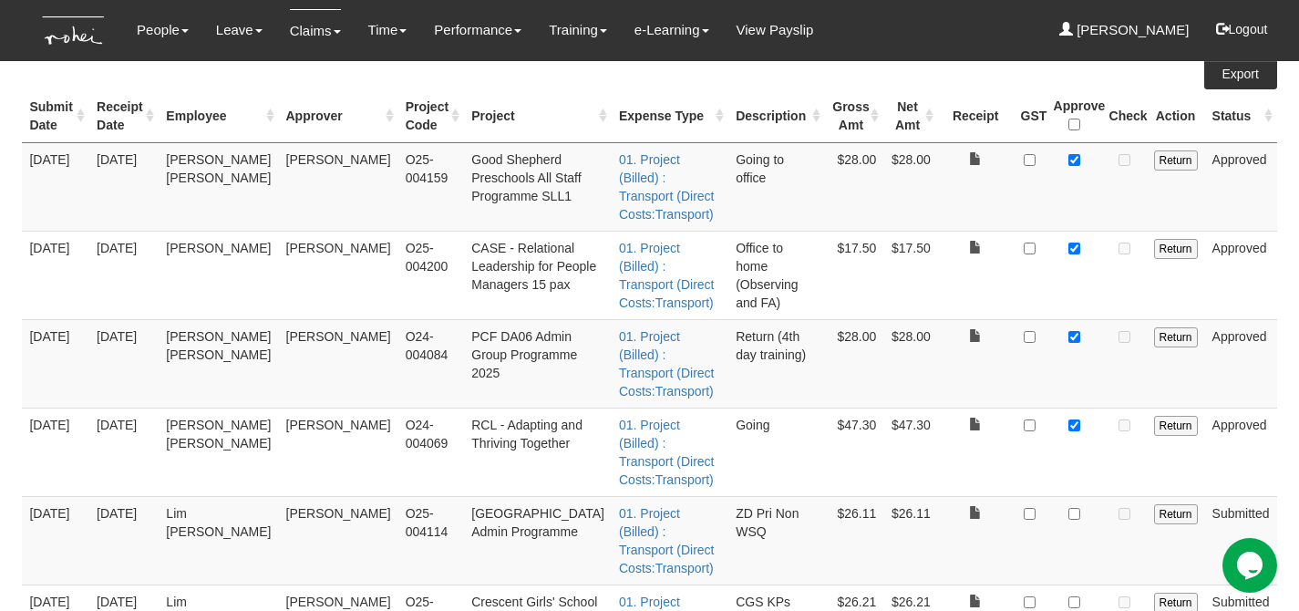
scroll to position [240, 0]
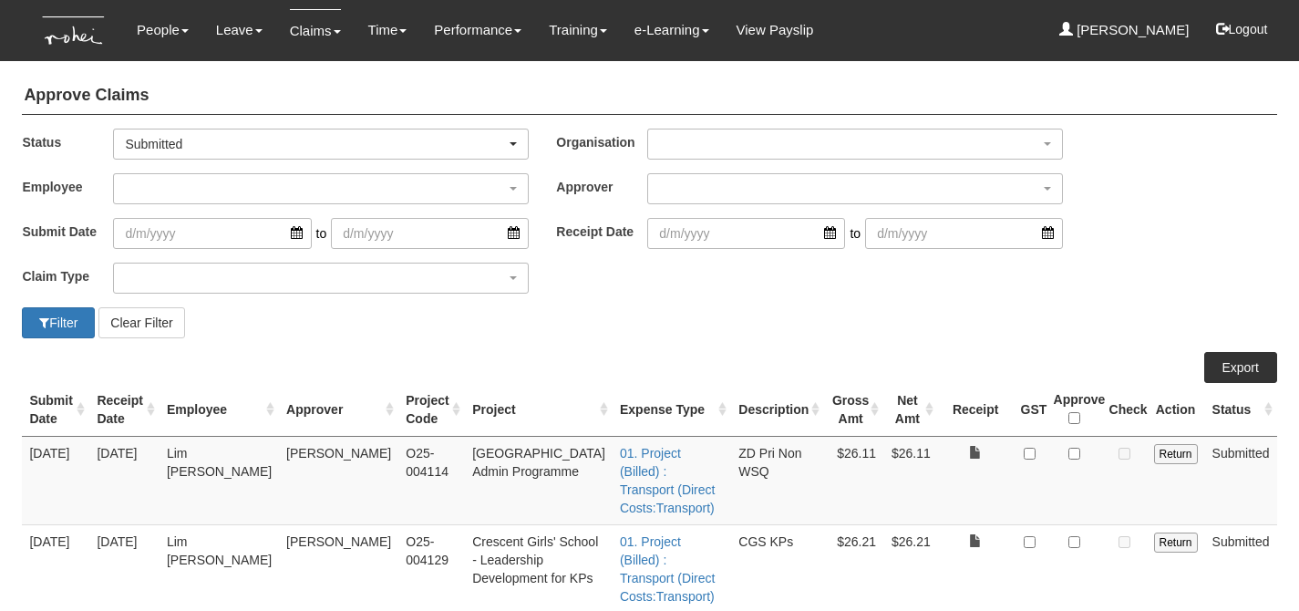
select select "50"
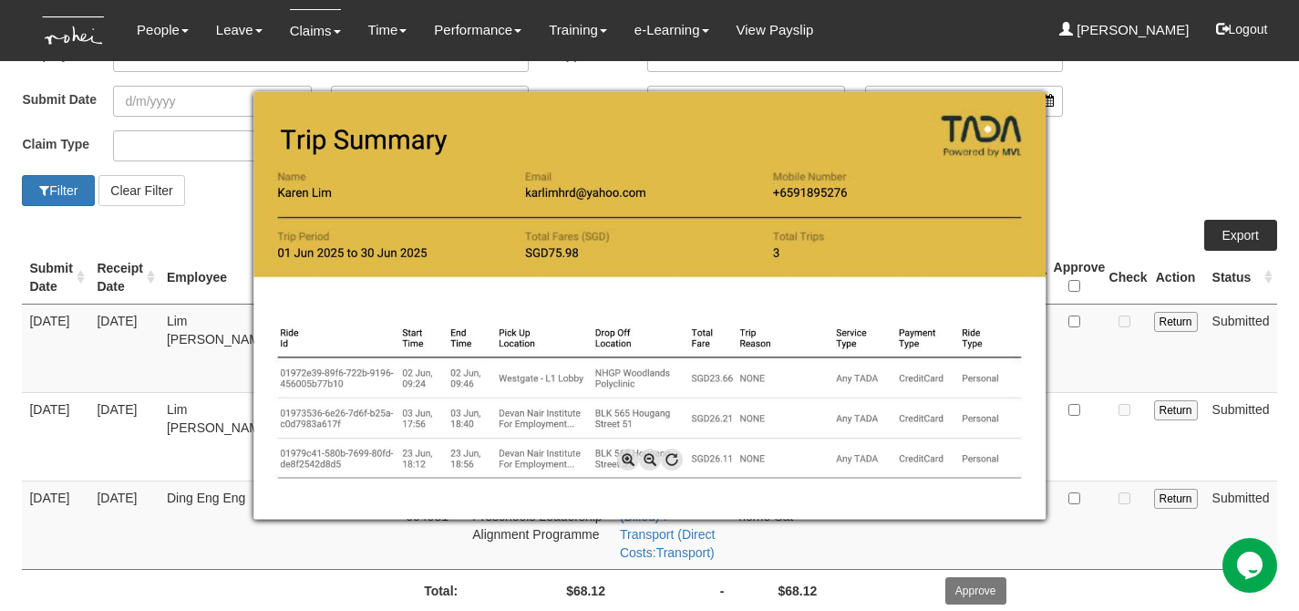
click at [1119, 198] on div at bounding box center [649, 305] width 1299 height 611
click at [1097, 188] on div at bounding box center [649, 305] width 1299 height 611
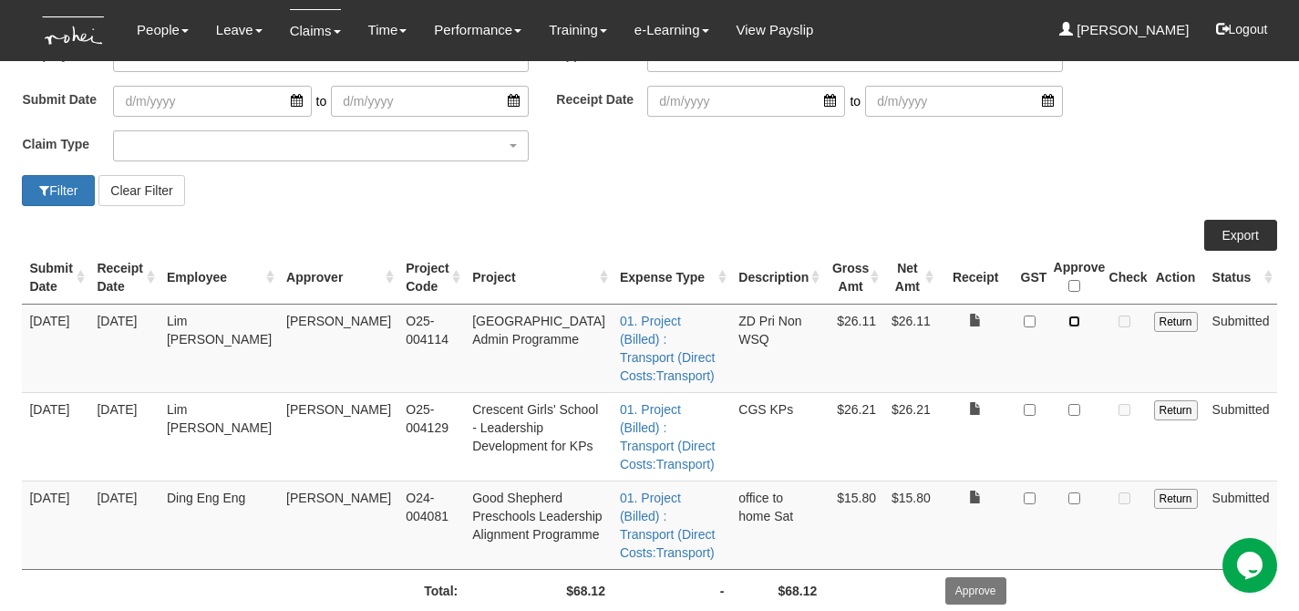
click at [1074, 316] on input "checkbox" at bounding box center [1075, 321] width 12 height 12
checkbox input "true"
click at [1073, 404] on input "checkbox" at bounding box center [1075, 410] width 12 height 12
checkbox input "true"
click at [973, 577] on input "Approve" at bounding box center [975, 590] width 61 height 27
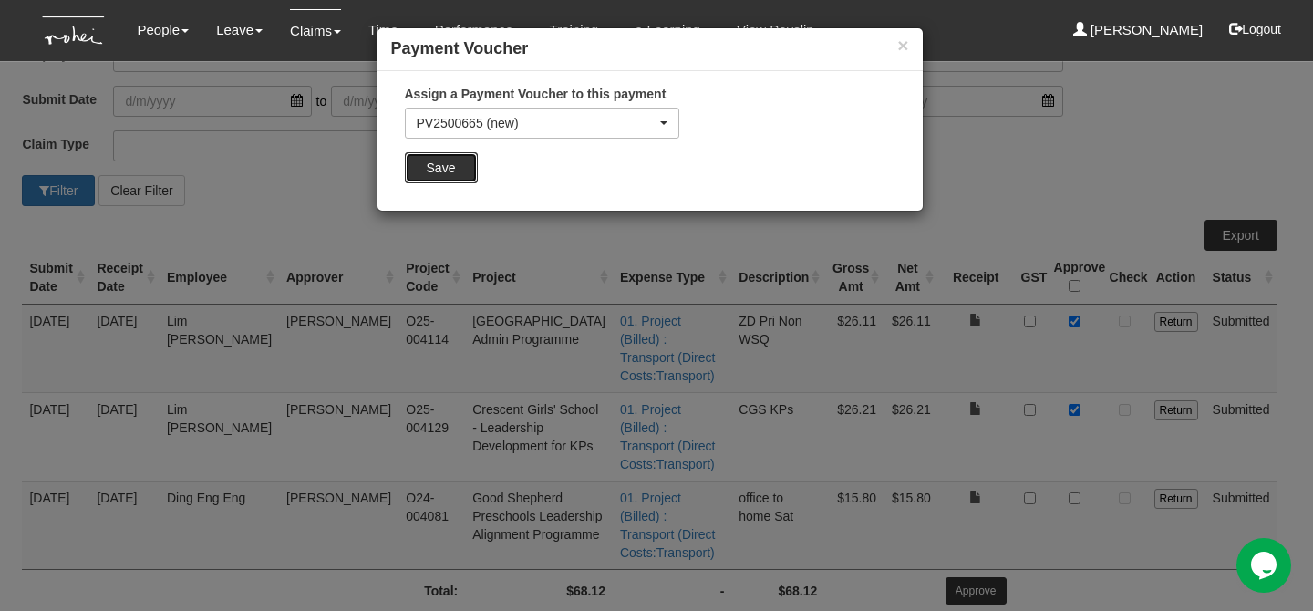
click at [453, 163] on input "Save" at bounding box center [441, 167] width 73 height 31
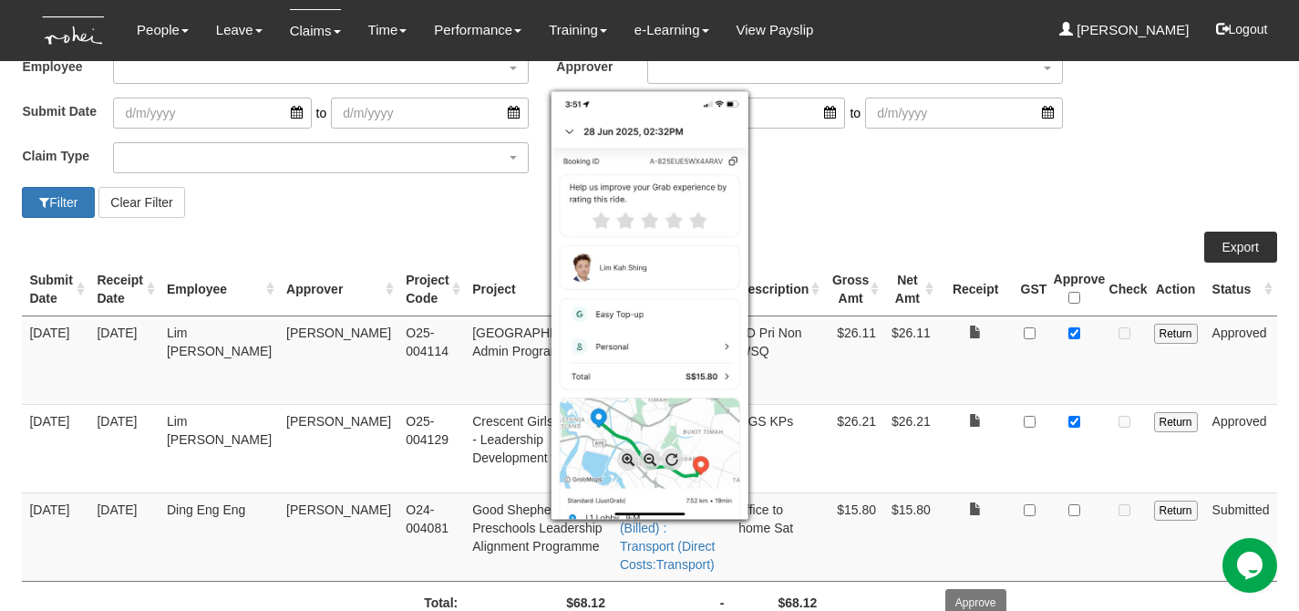
scroll to position [126, 0]
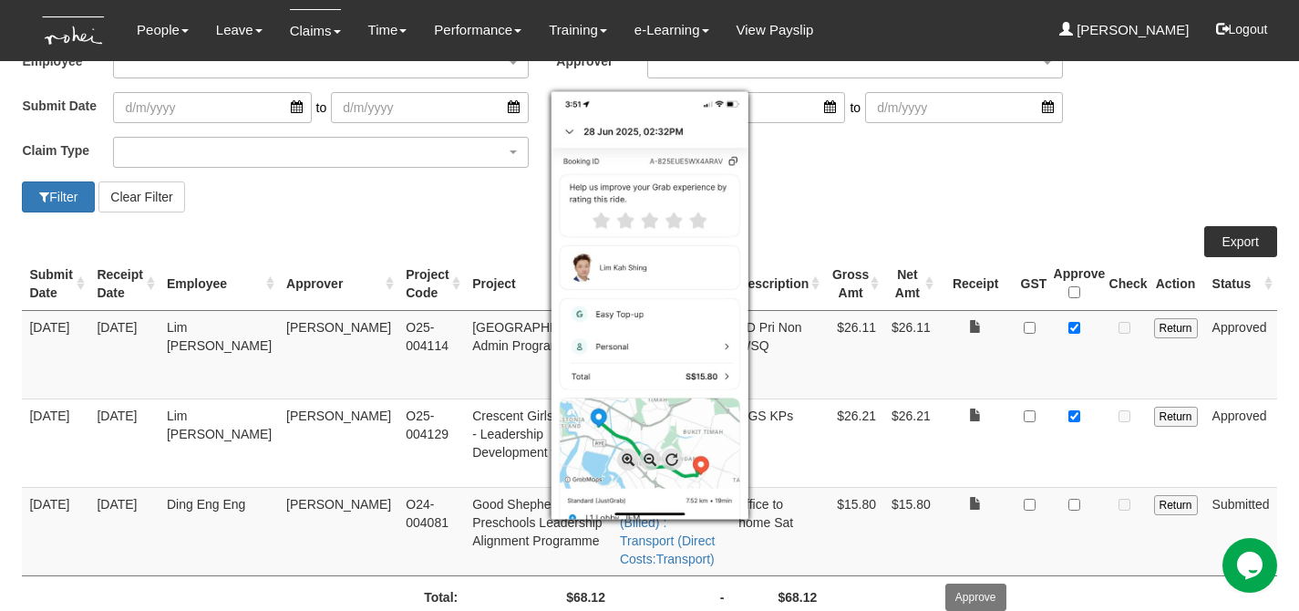
click at [800, 253] on div at bounding box center [649, 305] width 1299 height 611
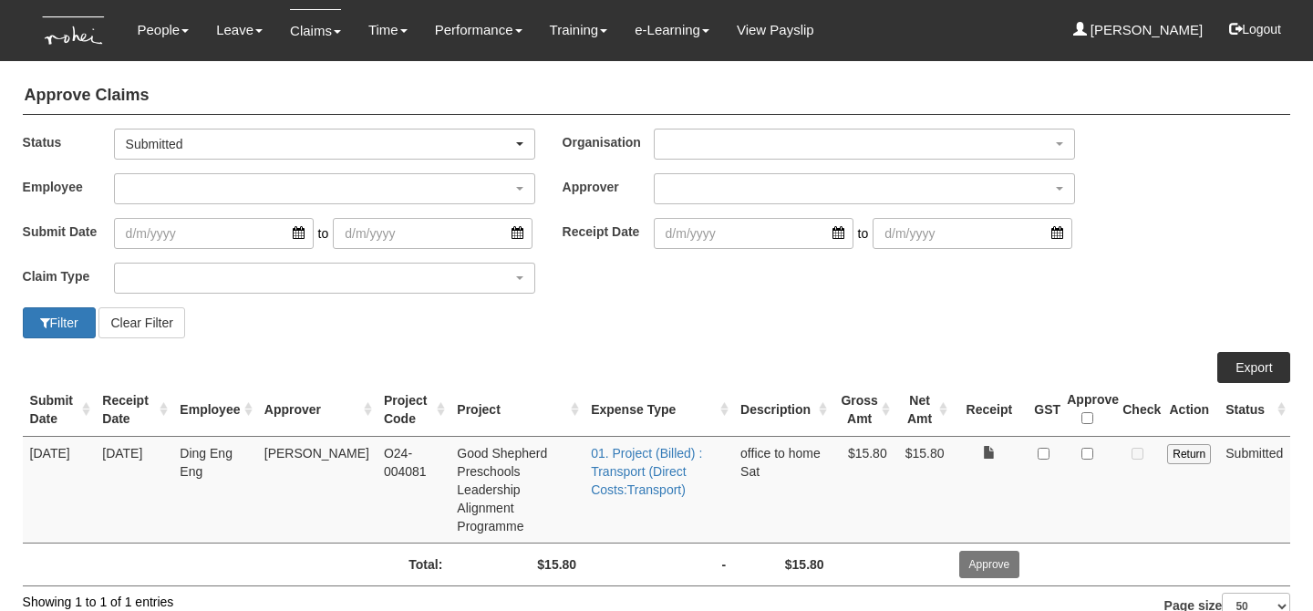
select select "50"
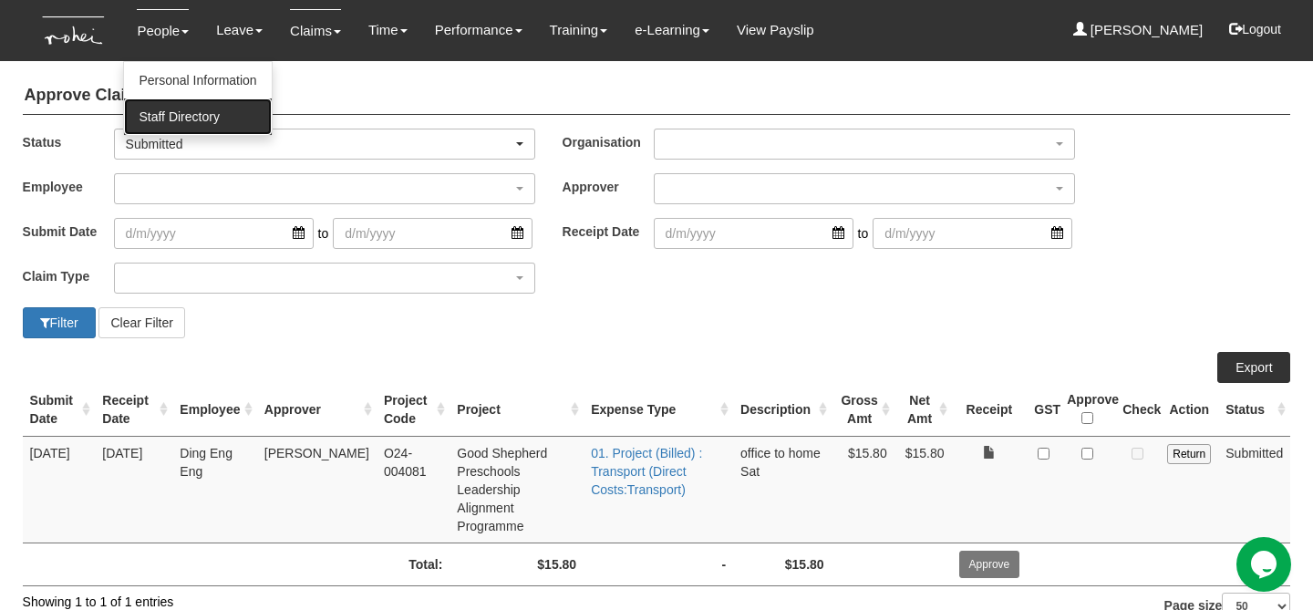
click at [177, 110] on link "Staff Directory" at bounding box center [197, 116] width 147 height 36
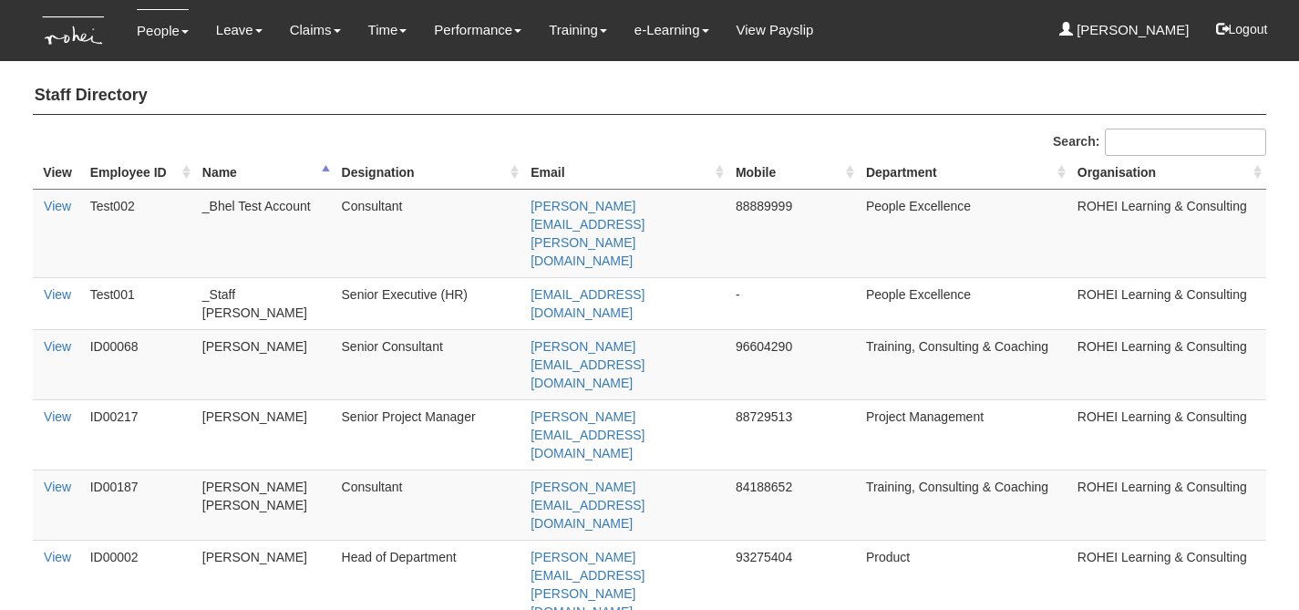
select select "50"
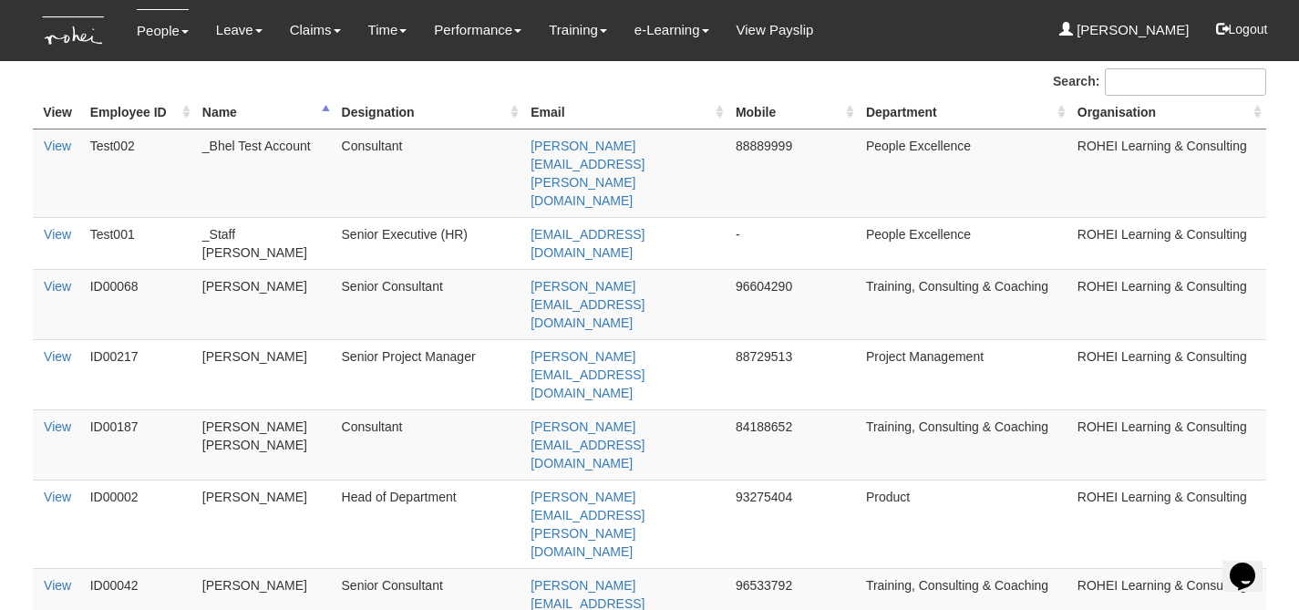
scroll to position [77, 0]
